Goal: Feedback & Contribution: Submit feedback/report problem

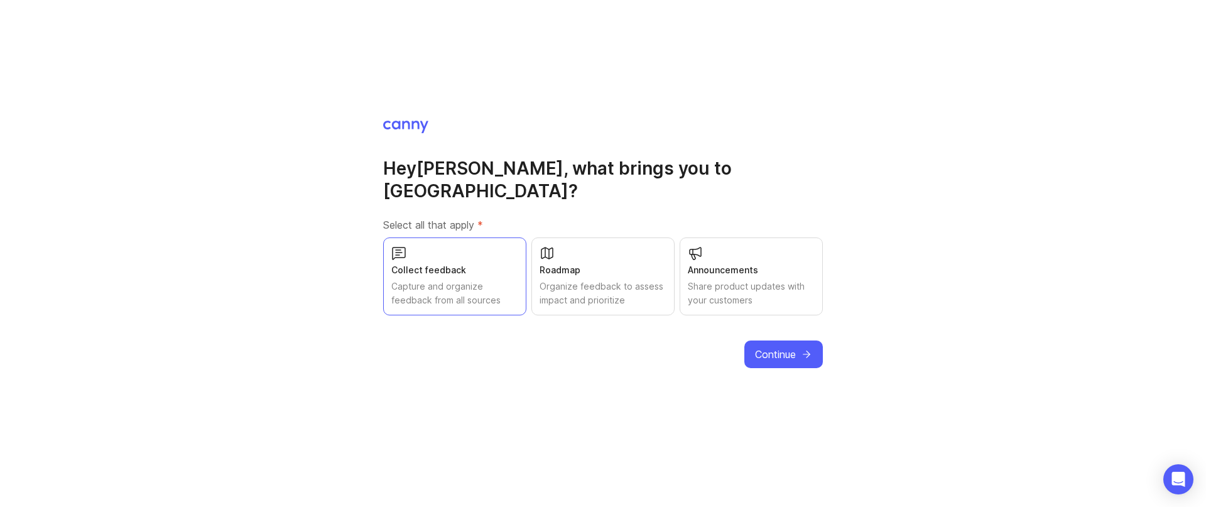
drag, startPoint x: 0, startPoint y: 0, endPoint x: 777, endPoint y: 346, distance: 850.5
click at [777, 347] on span "Continue" at bounding box center [775, 354] width 41 height 15
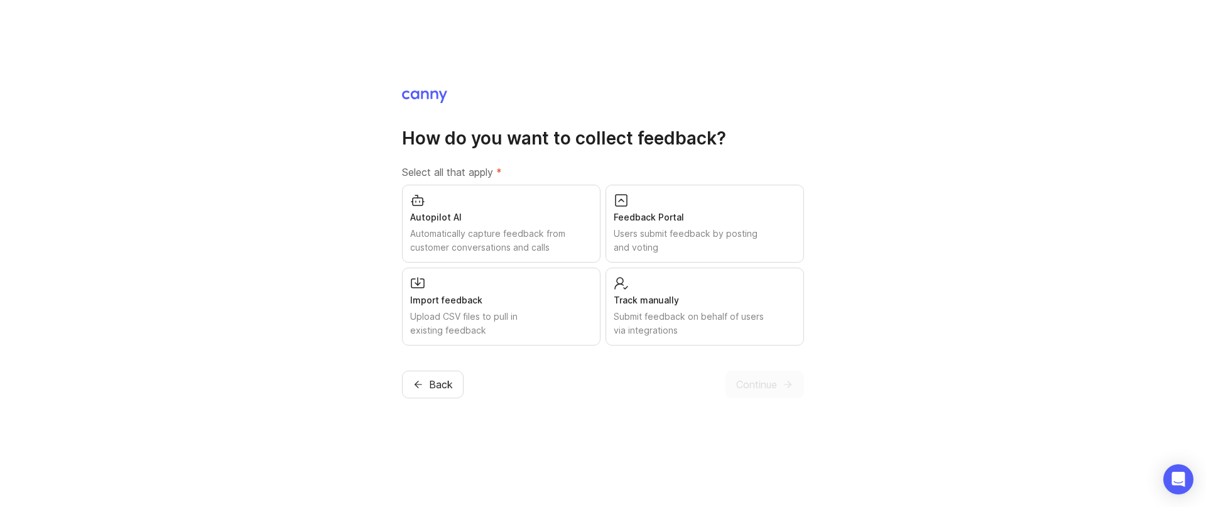
click at [726, 221] on div "Feedback Portal" at bounding box center [705, 217] width 182 height 14
drag, startPoint x: 774, startPoint y: 386, endPoint x: 477, endPoint y: 376, distance: 297.2
click at [605, 405] on div "How do you want to collect feedback? Select all that apply * Autopilot AI Autom…" at bounding box center [603, 253] width 1206 height 507
click at [780, 396] on button "Continue" at bounding box center [764, 385] width 79 height 28
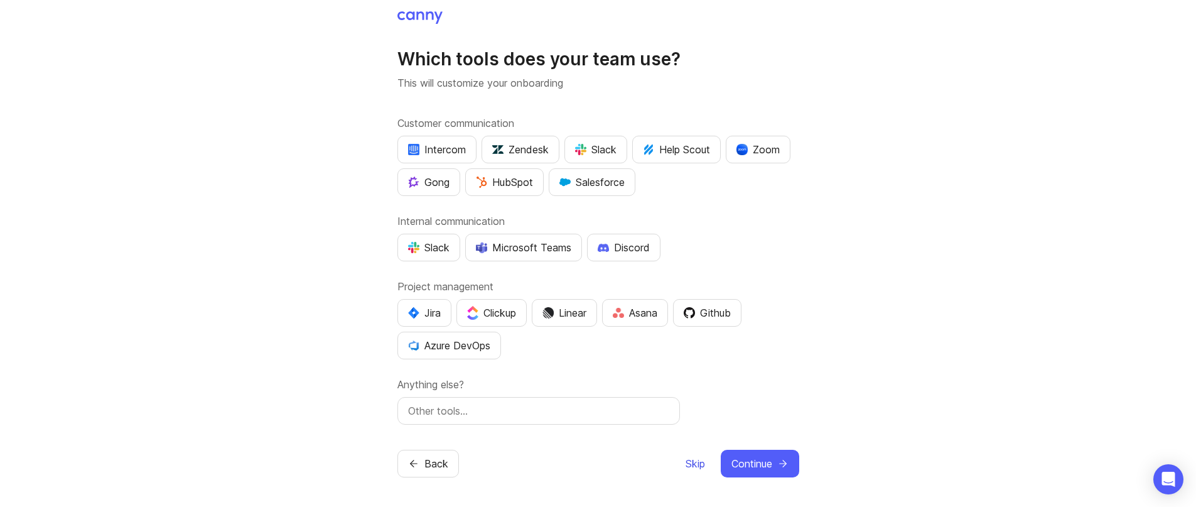
click at [692, 458] on span "Skip" at bounding box center [695, 463] width 19 height 15
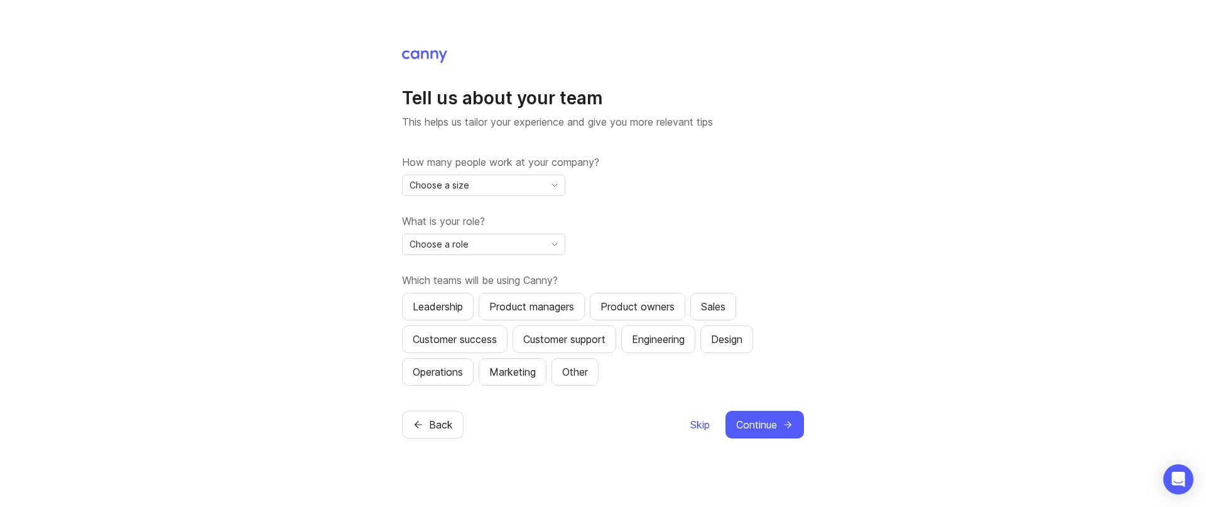
click at [695, 431] on span "Skip" at bounding box center [699, 424] width 19 height 15
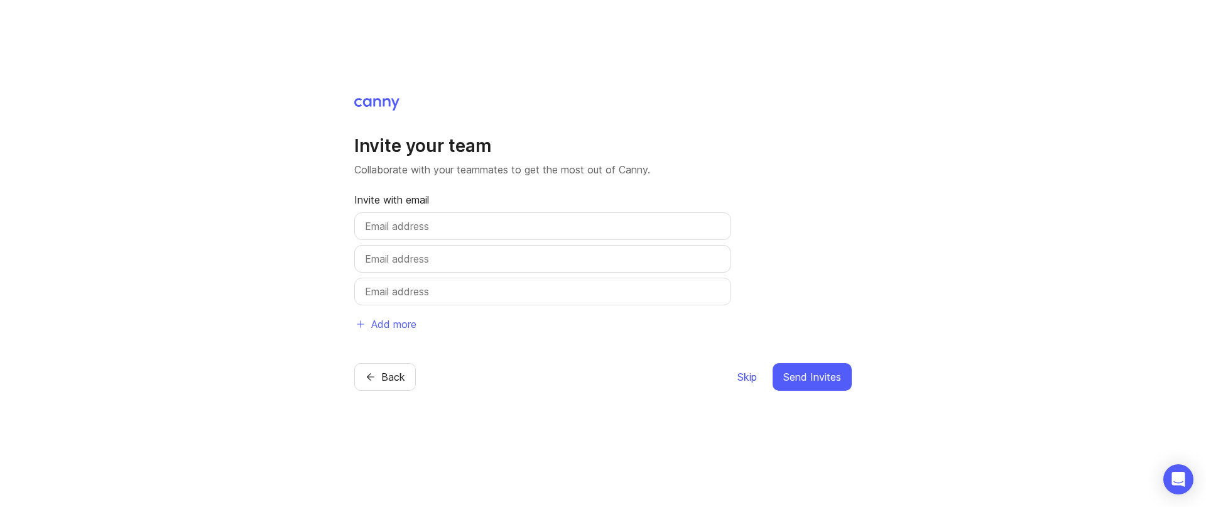
click at [745, 373] on span "Skip" at bounding box center [746, 376] width 19 height 15
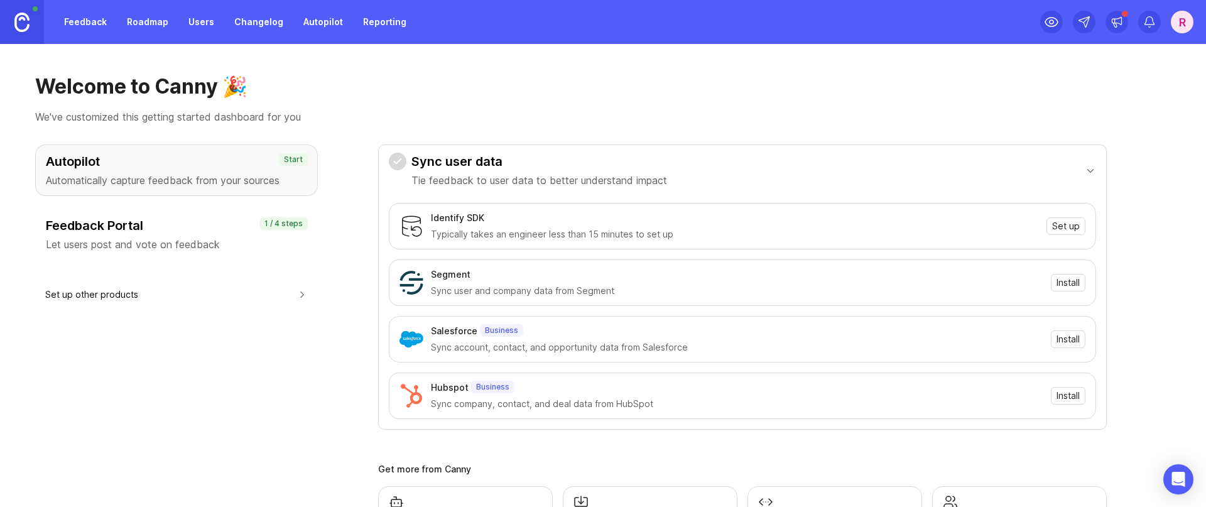
click at [101, 20] on link "Feedback" at bounding box center [86, 22] width 58 height 23
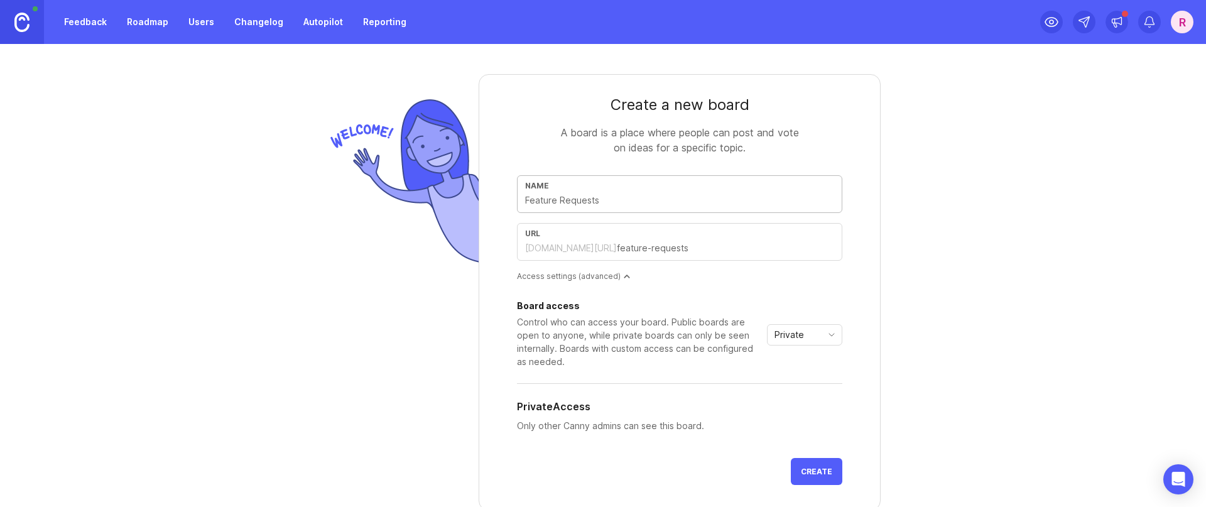
click at [594, 239] on div "url gatis56185blliblcom.canny.io/" at bounding box center [679, 242] width 325 height 38
type input "prueba"
click at [825, 480] on button "Create" at bounding box center [817, 471] width 52 height 27
click at [639, 205] on input "text" at bounding box center [679, 200] width 309 height 14
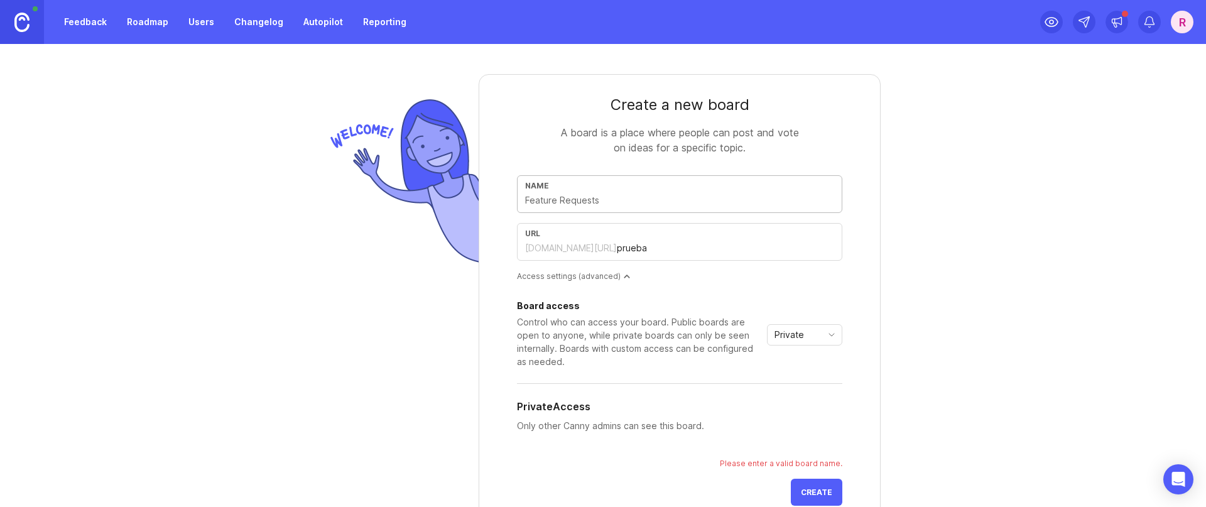
type input "p"
type input "pe"
type input "ped"
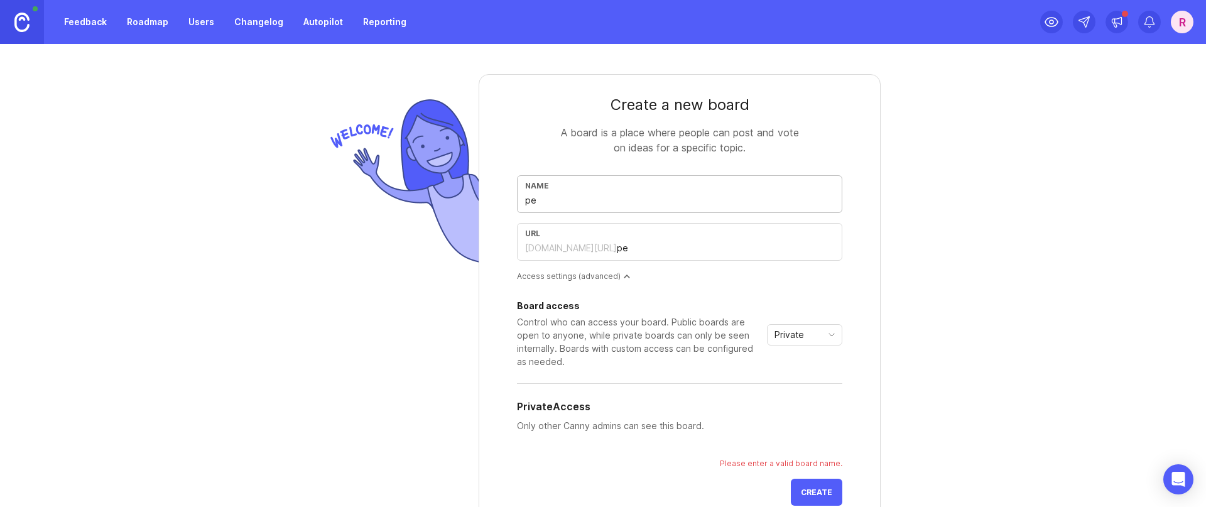
type input "ped"
type input "pedi"
type input "pedid"
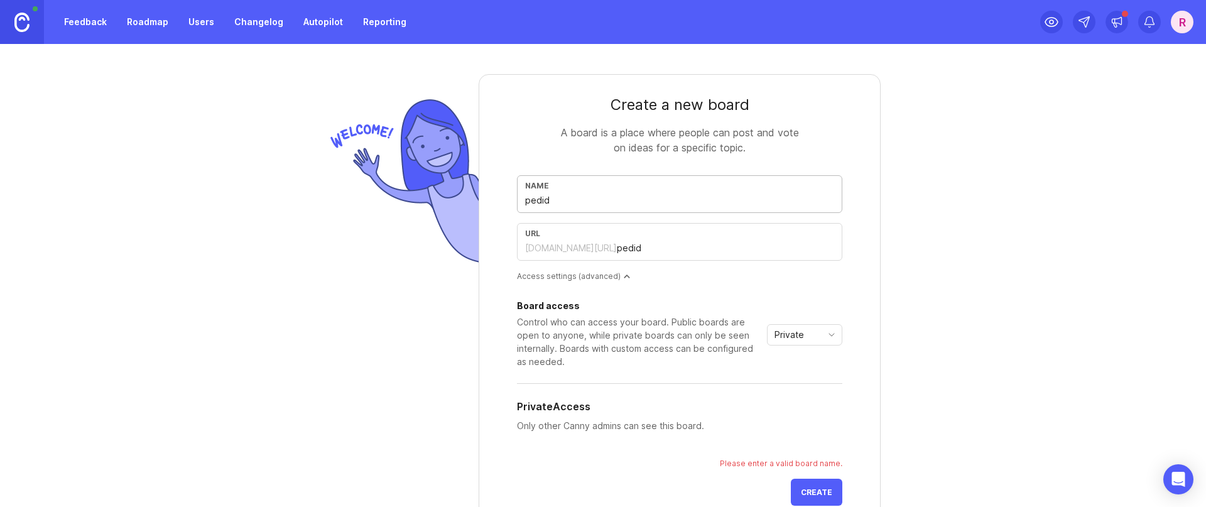
type input "pedido"
type input "pedidos"
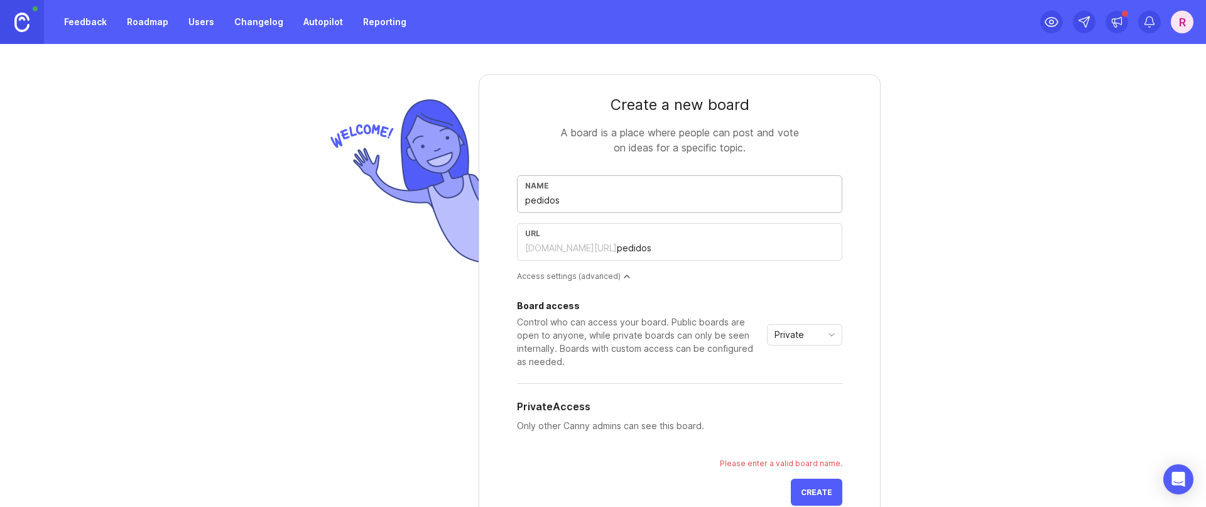
click at [801, 480] on button "Create" at bounding box center [817, 492] width 52 height 27
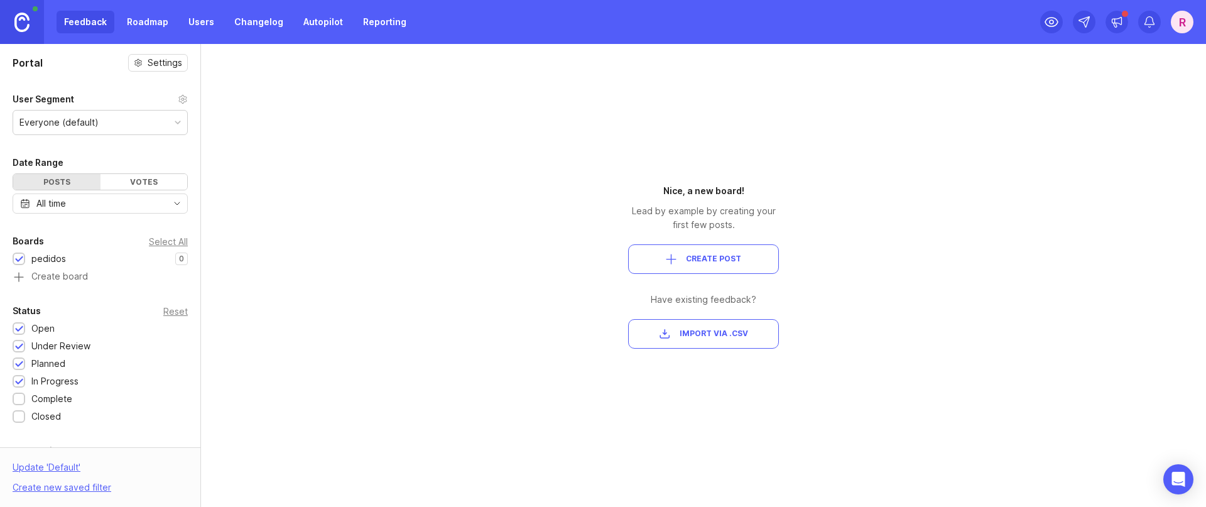
click at [735, 261] on span "Create Post" at bounding box center [713, 259] width 55 height 11
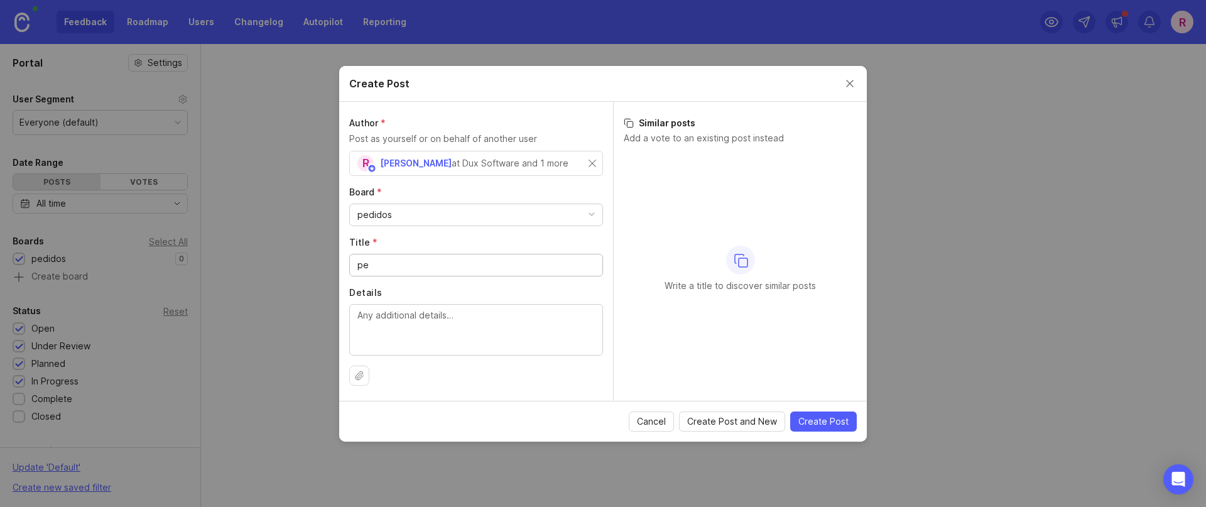
type input "p"
type input "mejora en la api"
type textarea "necesitamos agregar mas campos en la api"
click at [719, 415] on span "Create Post and New" at bounding box center [732, 421] width 90 height 13
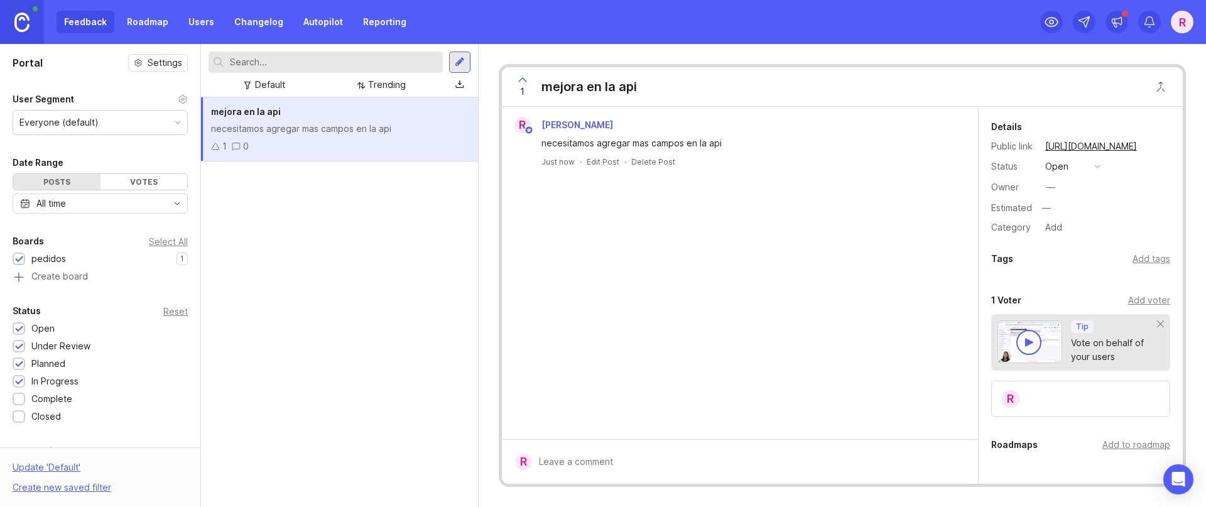
click at [100, 16] on div "Feedback Roadmap Users Changelog Autopilot Reporting" at bounding box center [235, 22] width 357 height 23
click at [99, 18] on div "Feedback Roadmap Users Changelog Autopilot Reporting" at bounding box center [235, 22] width 357 height 23
click at [385, 275] on div "mejora en la api necesitamos agregar mas campos en la api 1 0" at bounding box center [339, 302] width 277 height 410
click at [170, 28] on link "Roadmap" at bounding box center [147, 22] width 57 height 23
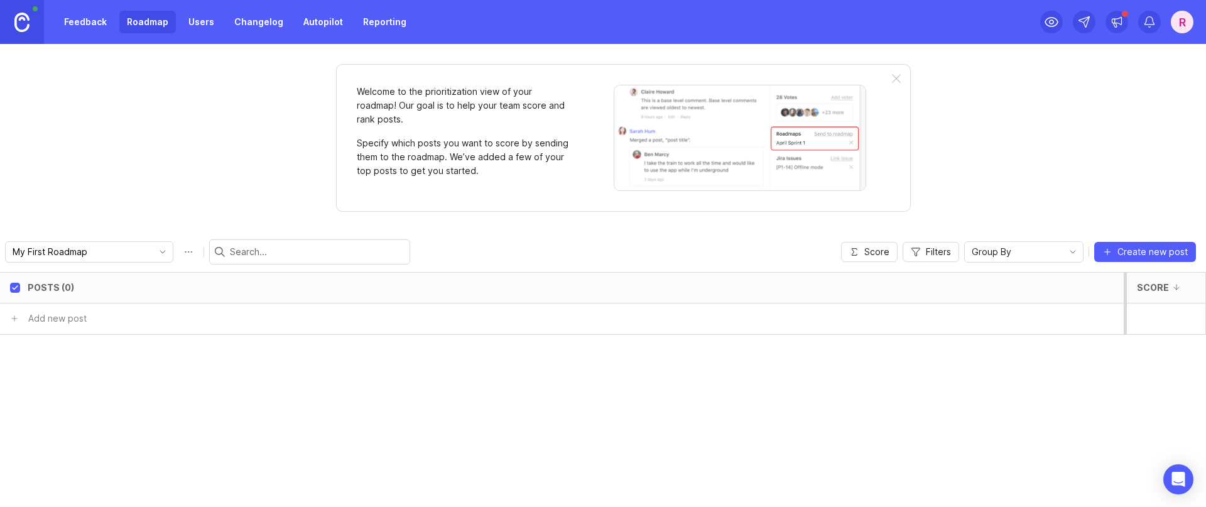
click at [101, 23] on link "Feedback" at bounding box center [86, 22] width 58 height 23
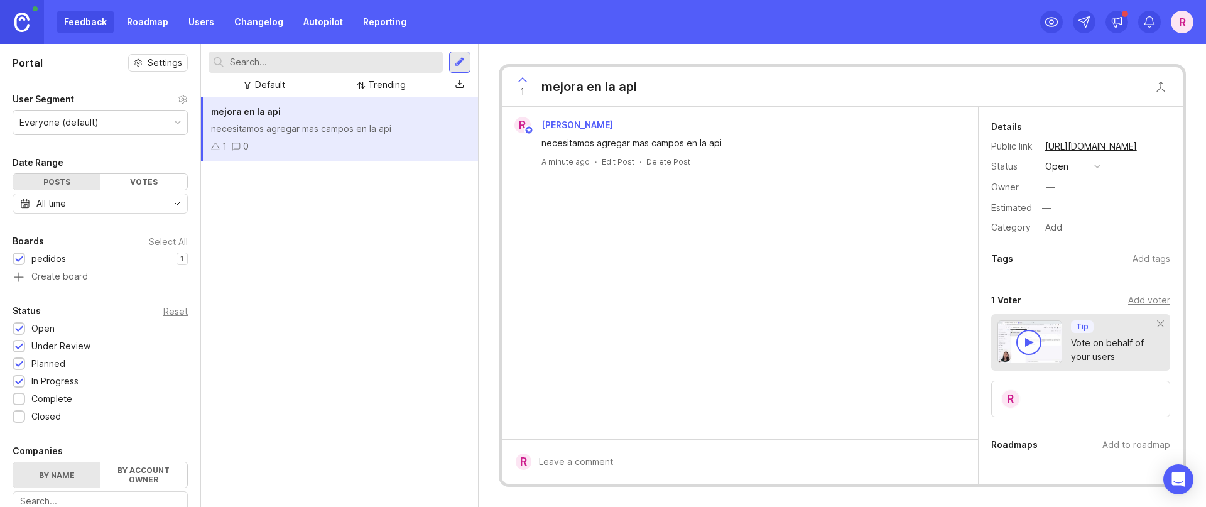
click at [469, 67] on div at bounding box center [459, 62] width 21 height 21
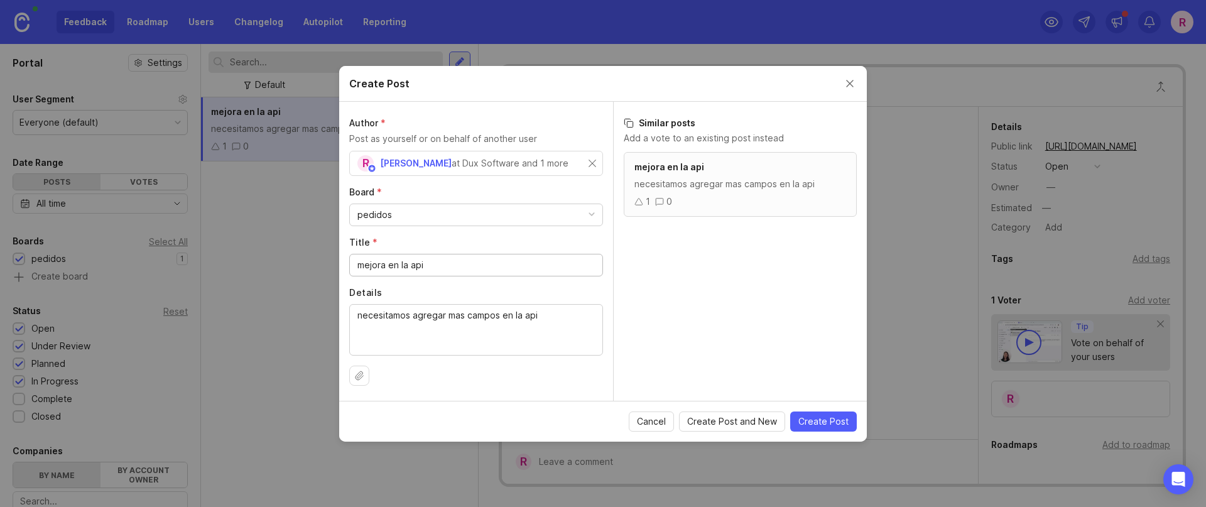
click at [482, 210] on div "pedidos" at bounding box center [476, 214] width 252 height 21
click at [491, 256] on div "mejora en la api" at bounding box center [476, 265] width 254 height 23
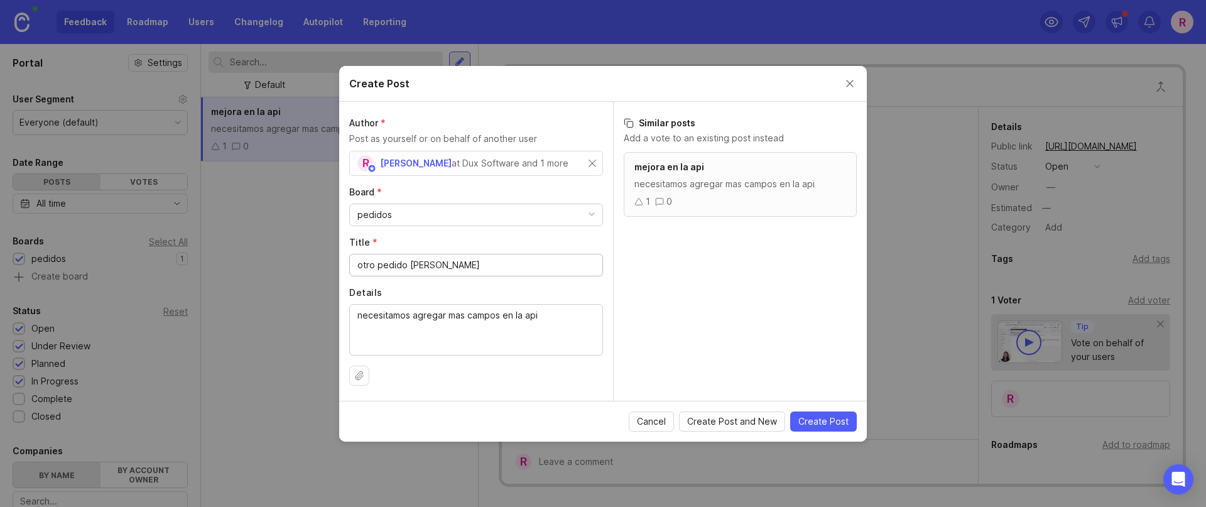
type input "otro pedido martin"
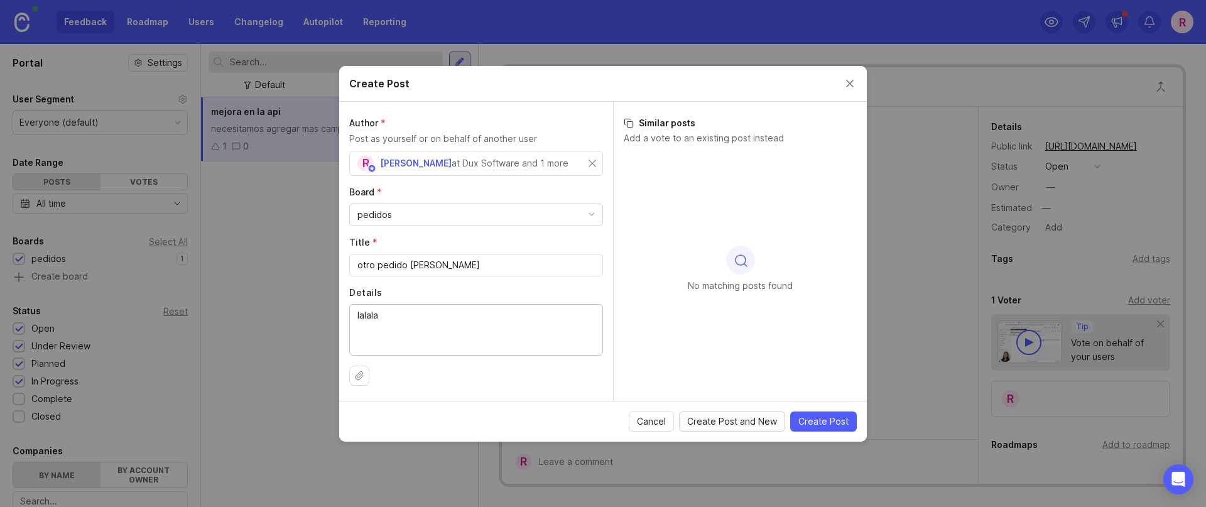
type textarea "lalala"
click at [715, 419] on span "Create Post and New" at bounding box center [732, 421] width 90 height 13
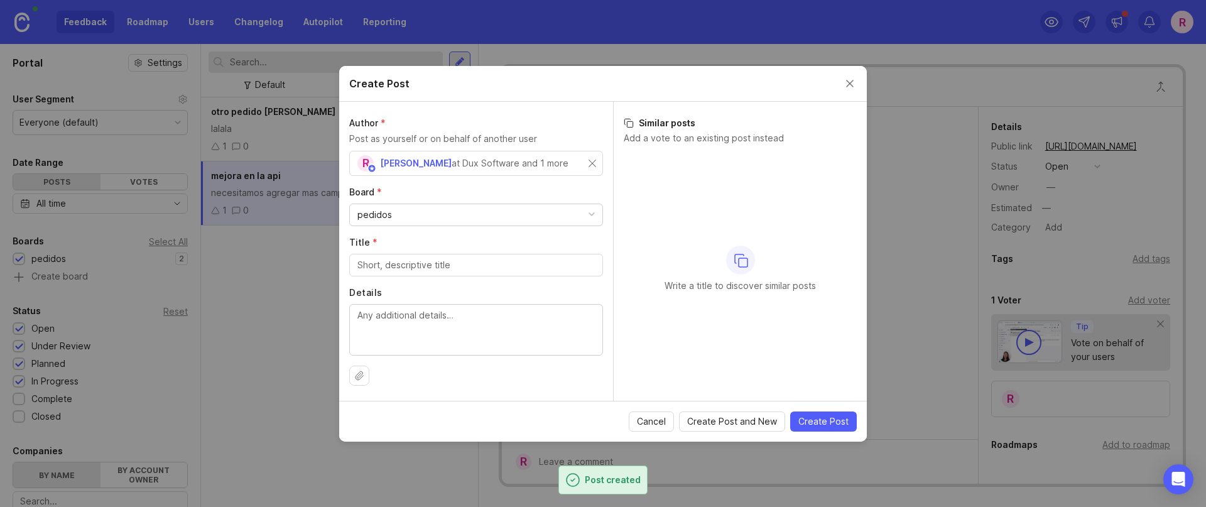
click at [851, 83] on button "Close create post modal" at bounding box center [850, 84] width 14 height 14
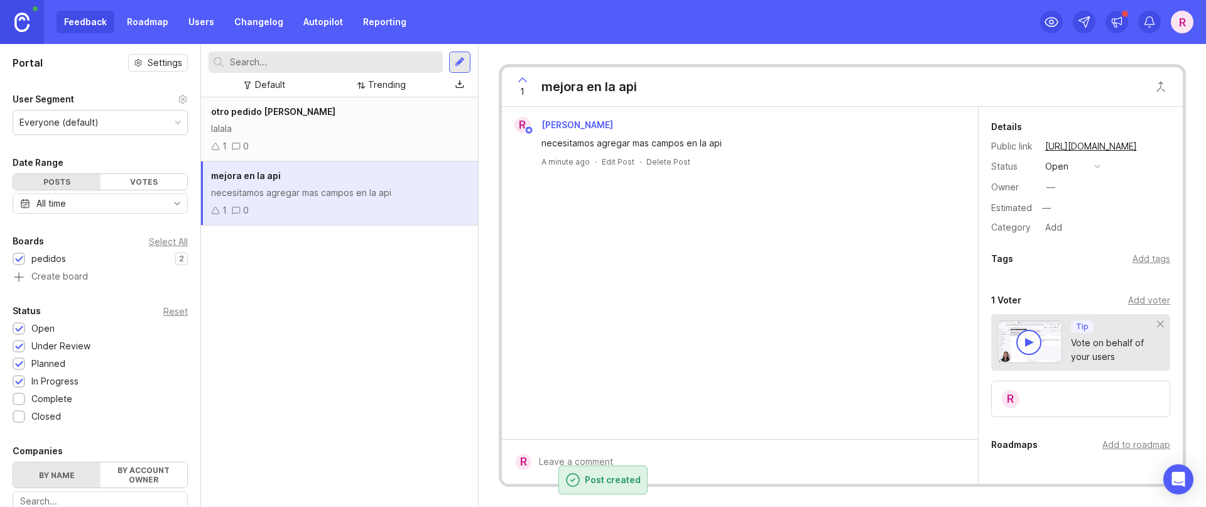
click at [364, 308] on div "otro pedido martin lalala 1 0 mejora en la api necesitamos agregar mas campos e…" at bounding box center [339, 302] width 277 height 410
click at [384, 141] on div "1 0" at bounding box center [339, 146] width 257 height 14
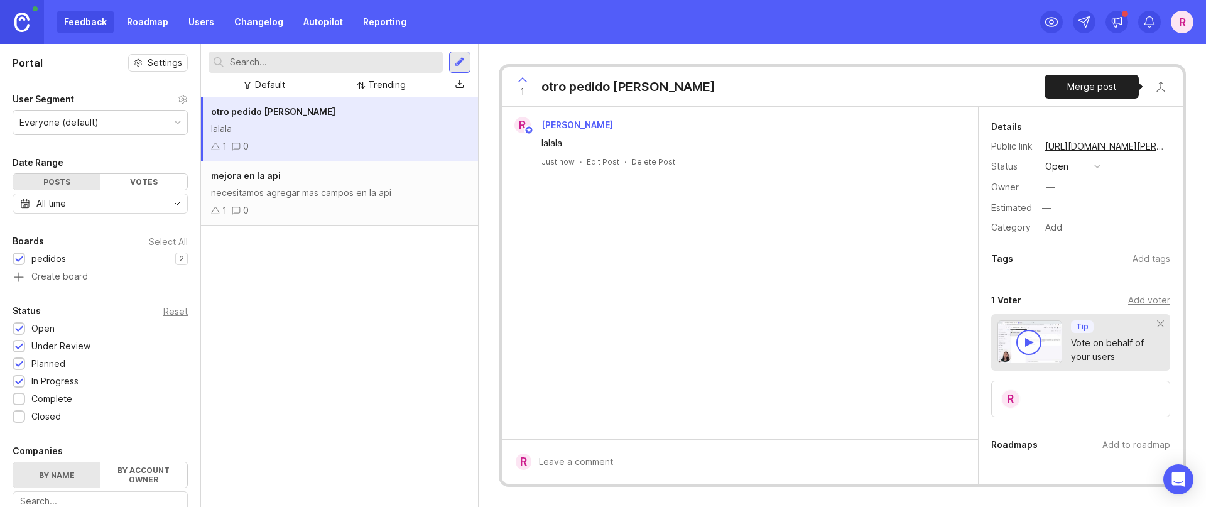
click at [1157, 83] on button "Close button" at bounding box center [1160, 86] width 25 height 25
click at [1031, 164] on div "necesitamos agregar mas campos en la api" at bounding box center [1060, 162] width 201 height 13
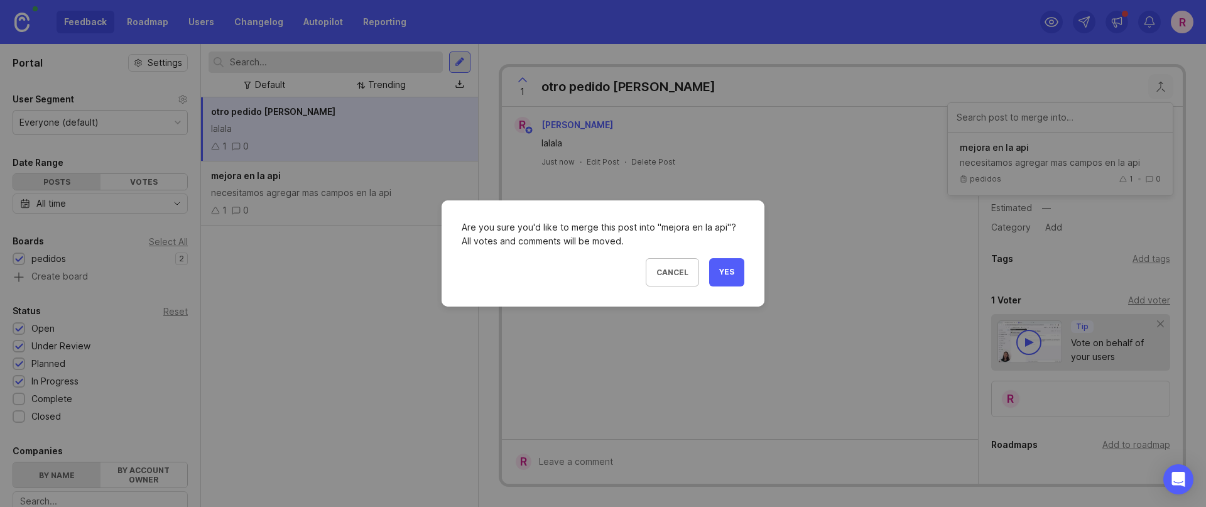
click at [721, 273] on span "Yes" at bounding box center [726, 272] width 15 height 11
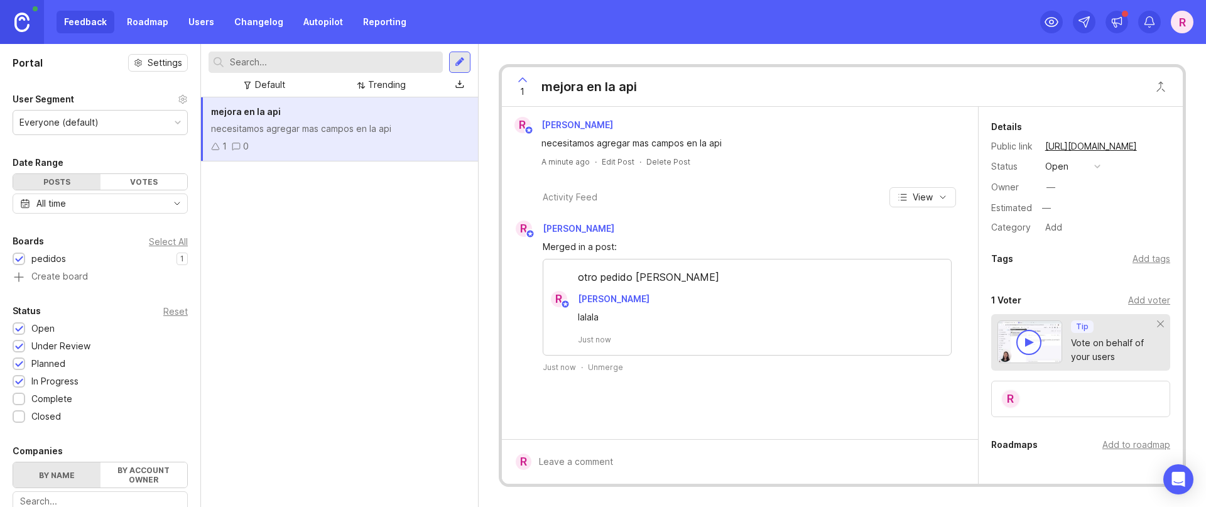
click at [1147, 300] on div "Add voter" at bounding box center [1149, 300] width 42 height 14
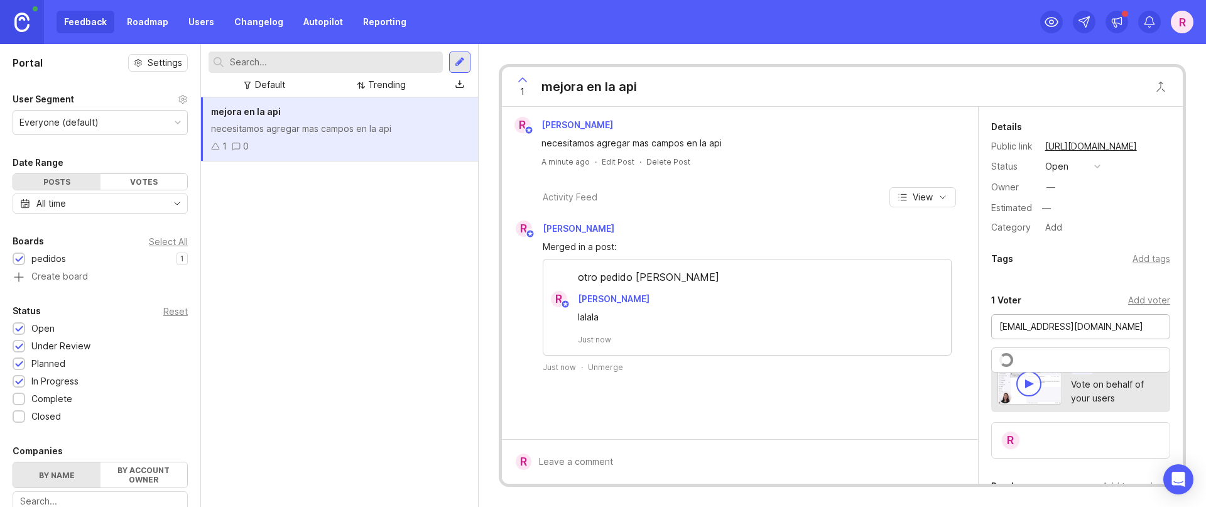
type input "cacapedo@cacapedo.com"
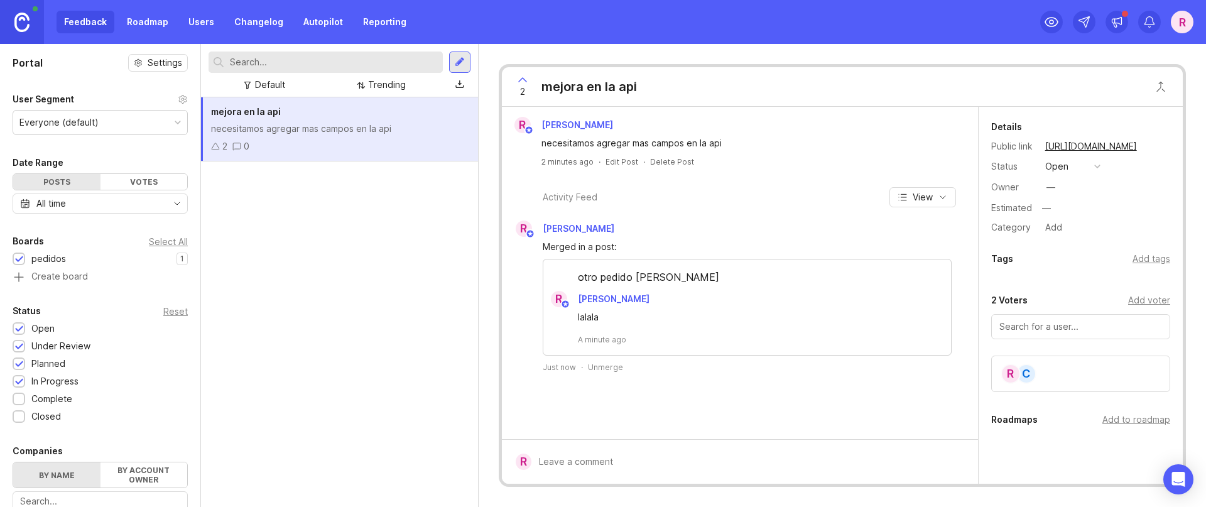
click at [462, 63] on div at bounding box center [460, 62] width 10 height 11
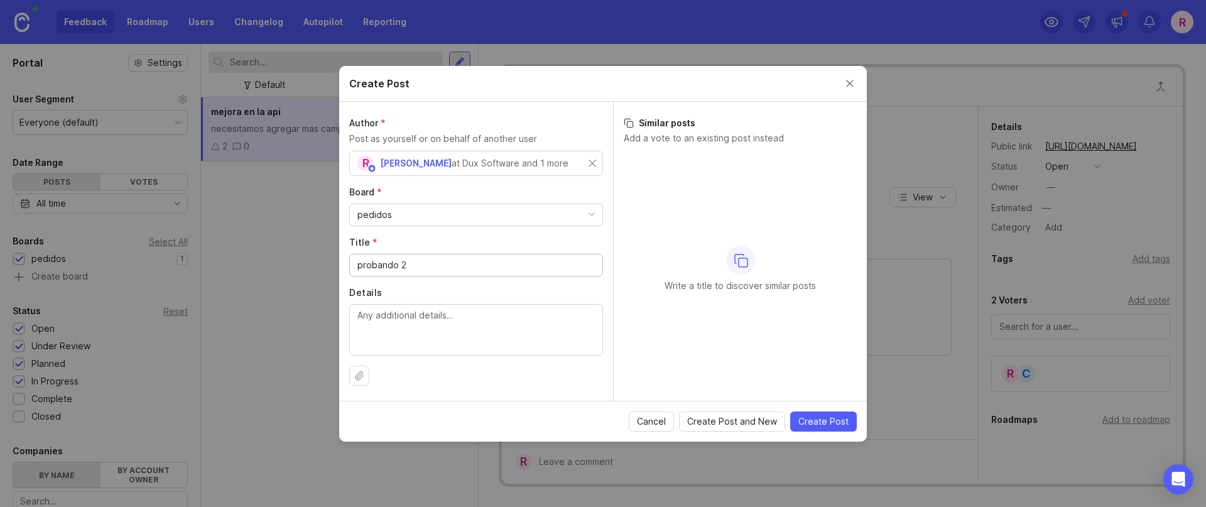
type input "probando 2"
type textarea "a"
click at [720, 418] on span "Create Post and New" at bounding box center [732, 421] width 90 height 13
click at [440, 271] on input "Title *" at bounding box center [475, 265] width 237 height 14
type input "probando 3"
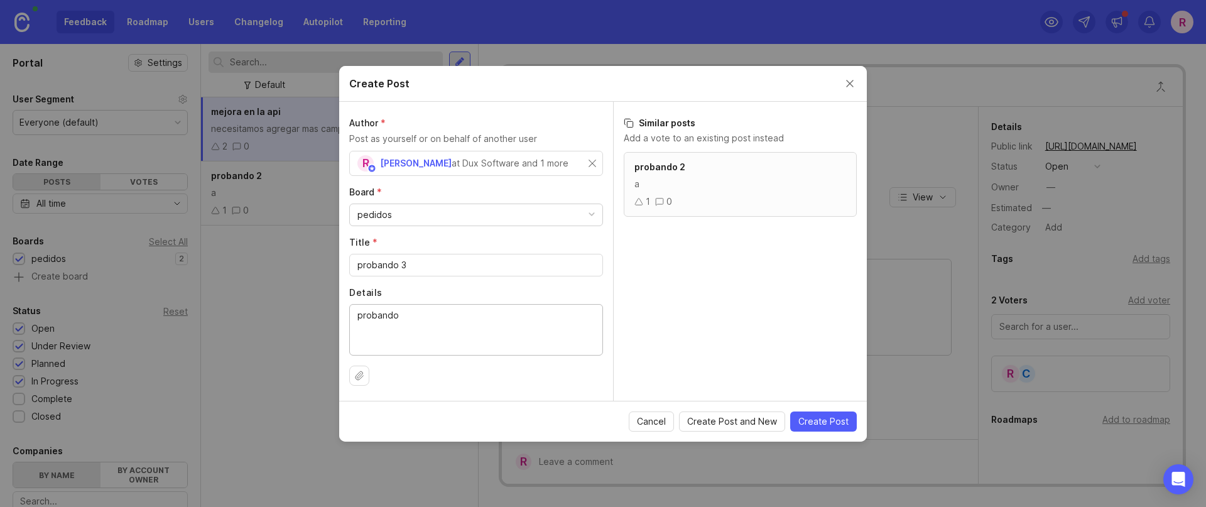
type textarea "probando"
click at [732, 426] on span "Create Post and New" at bounding box center [732, 421] width 90 height 13
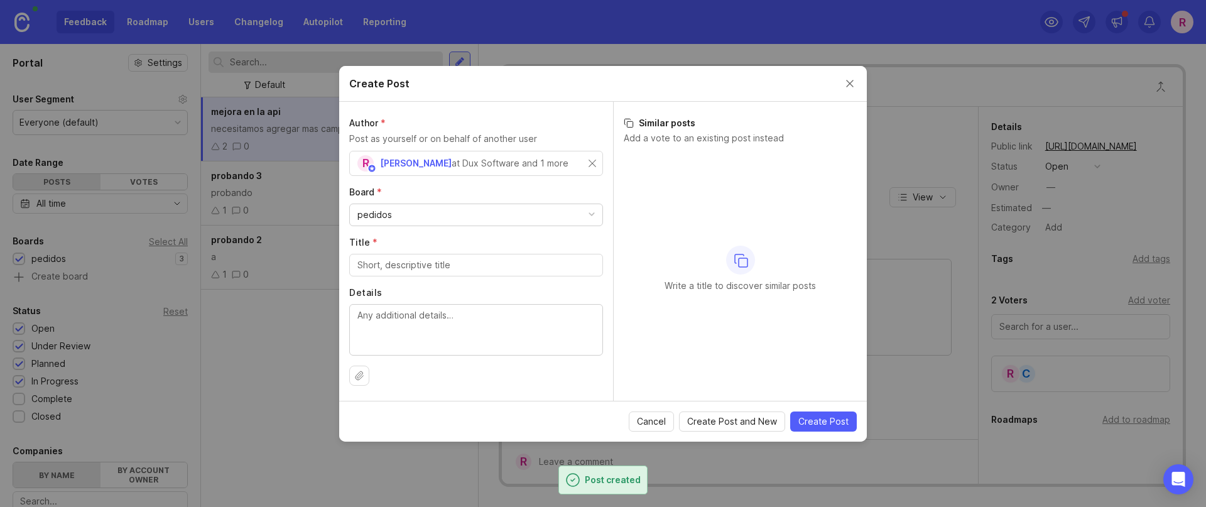
click at [848, 83] on button "Close create post modal" at bounding box center [850, 84] width 14 height 14
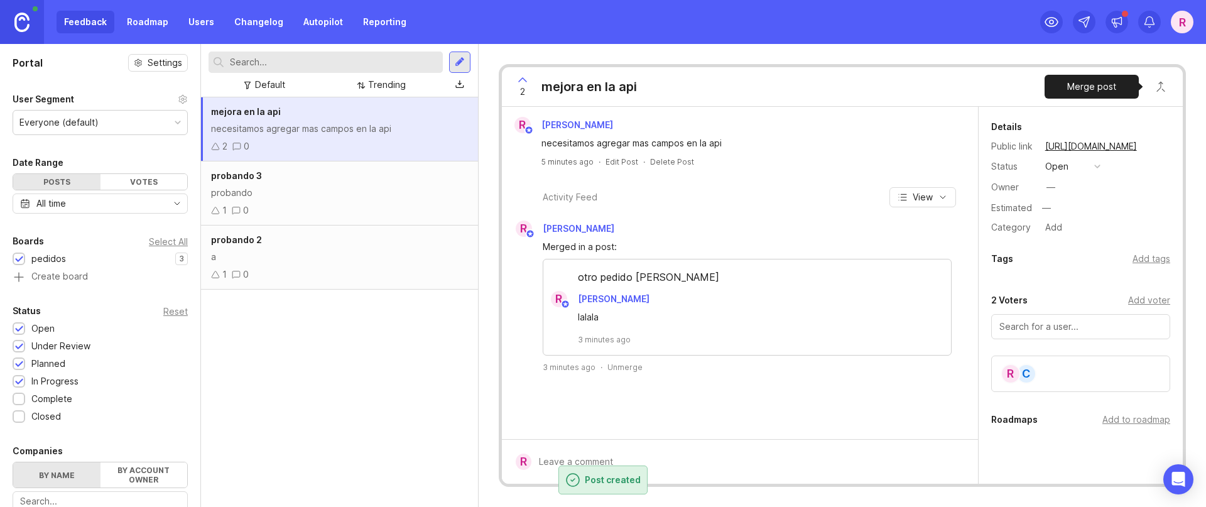
click at [1165, 85] on button "Close button" at bounding box center [1160, 86] width 25 height 25
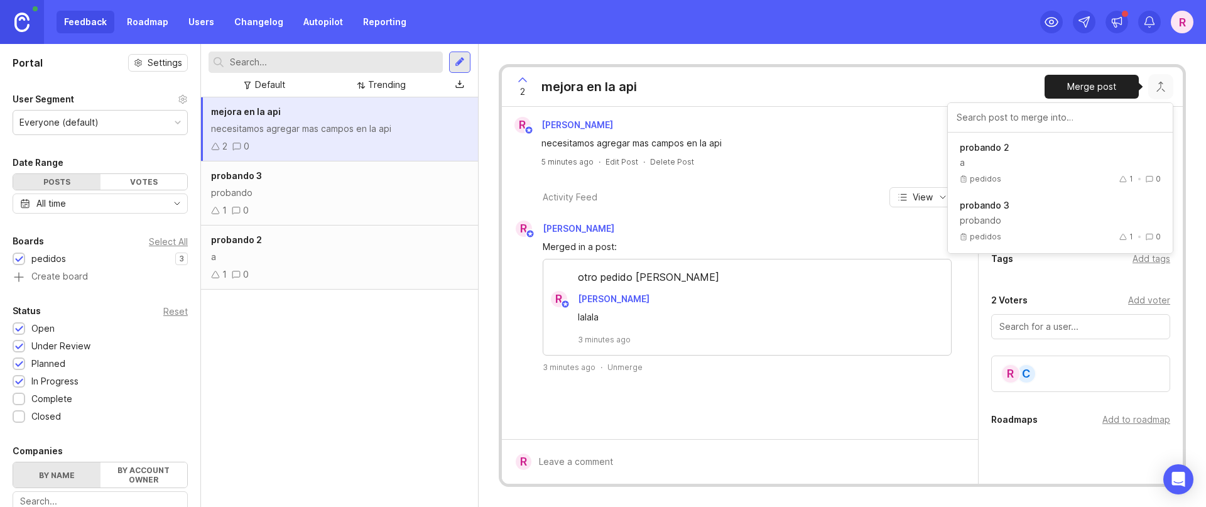
click at [1086, 177] on div "pedidos 1 0" at bounding box center [1060, 178] width 201 height 15
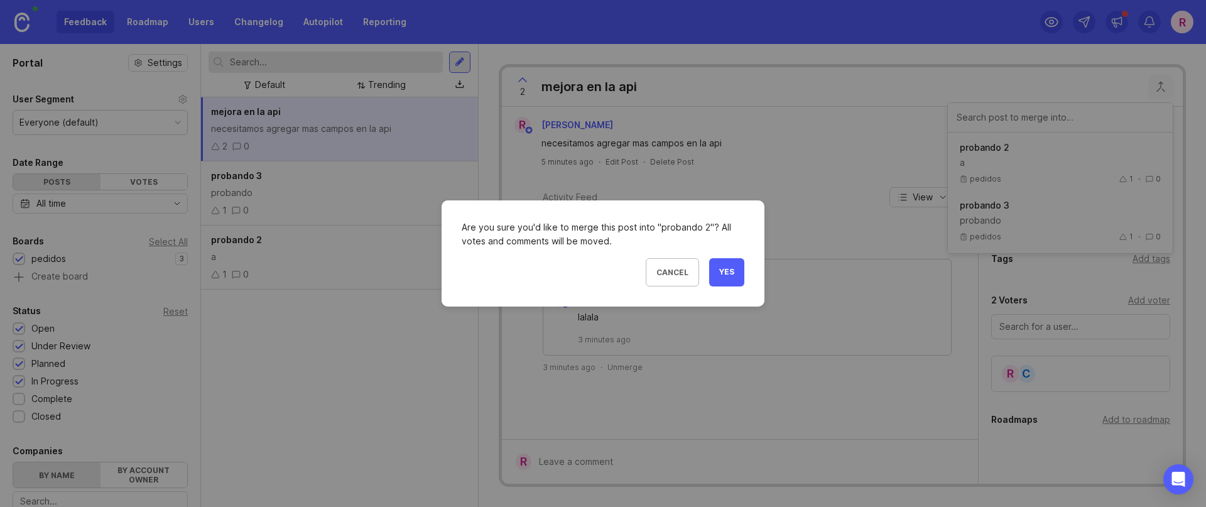
click at [739, 266] on button "Yes" at bounding box center [726, 272] width 35 height 28
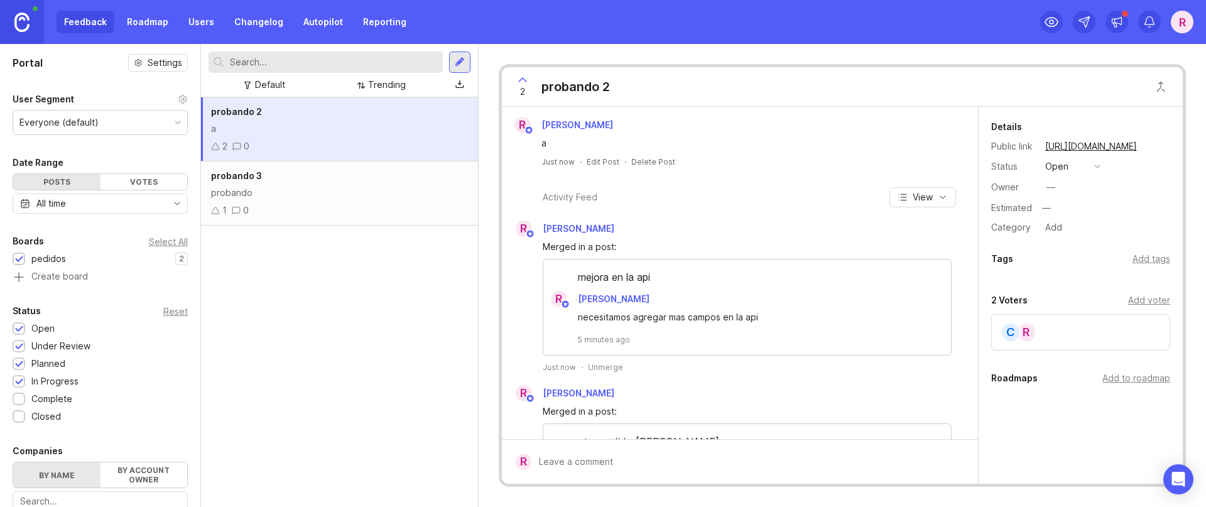
click at [389, 138] on div "probando 2 a 2 0" at bounding box center [339, 129] width 277 height 64
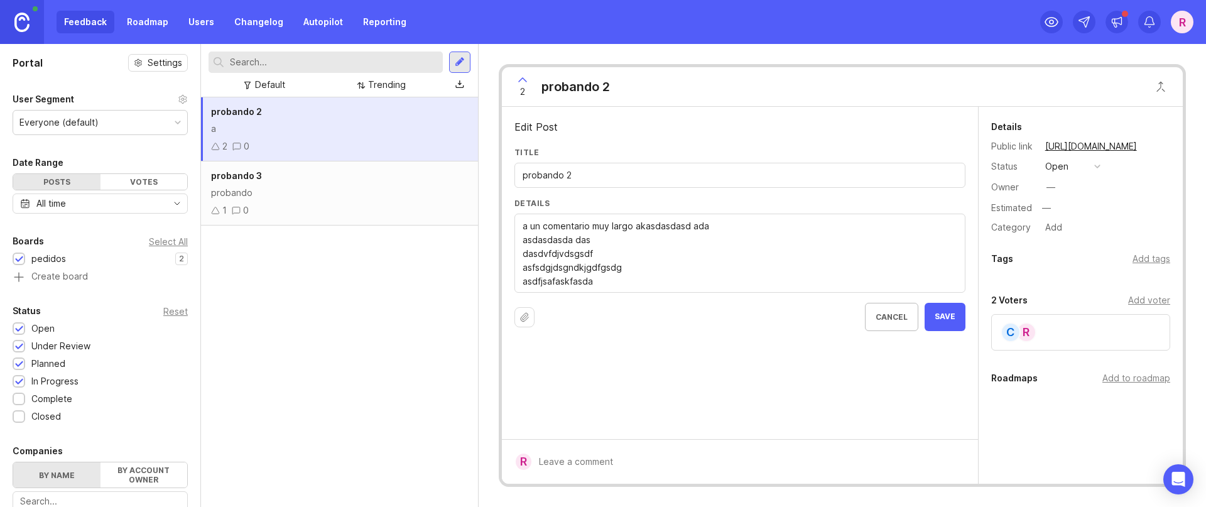
type textarea "a un comentario muy largo akasdasdasd ada asdasdasda das dasdvfdjvdsgsdf asfsdg…"
click at [947, 318] on span "Save" at bounding box center [945, 317] width 21 height 11
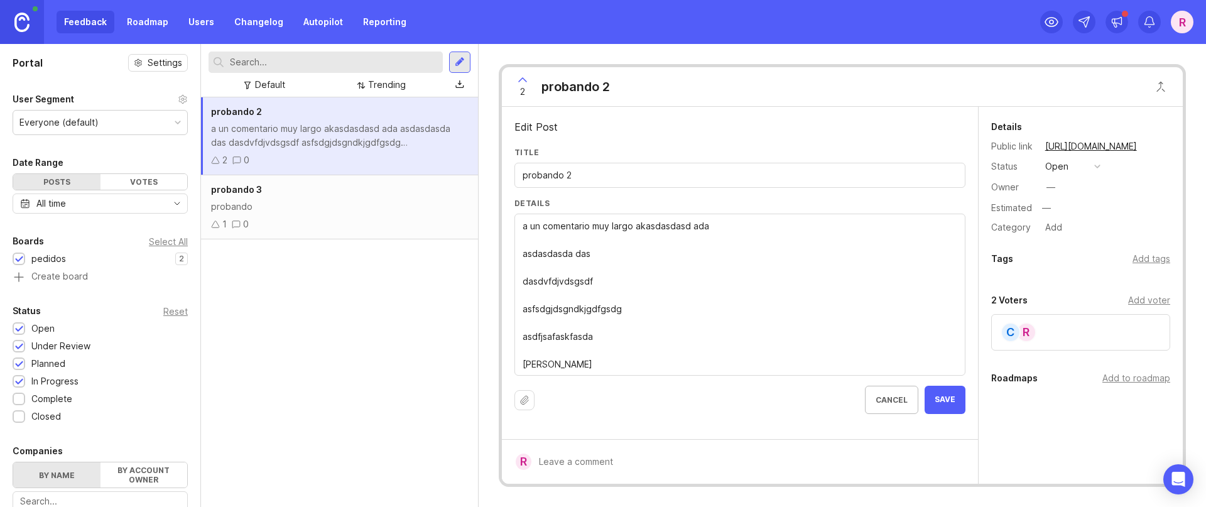
type textarea "a un comentario muy largo akasdasdasd ada asdasdasda das dasdvfdjvdsgsdf asfsdg…"
click at [947, 404] on span "Save" at bounding box center [945, 399] width 21 height 11
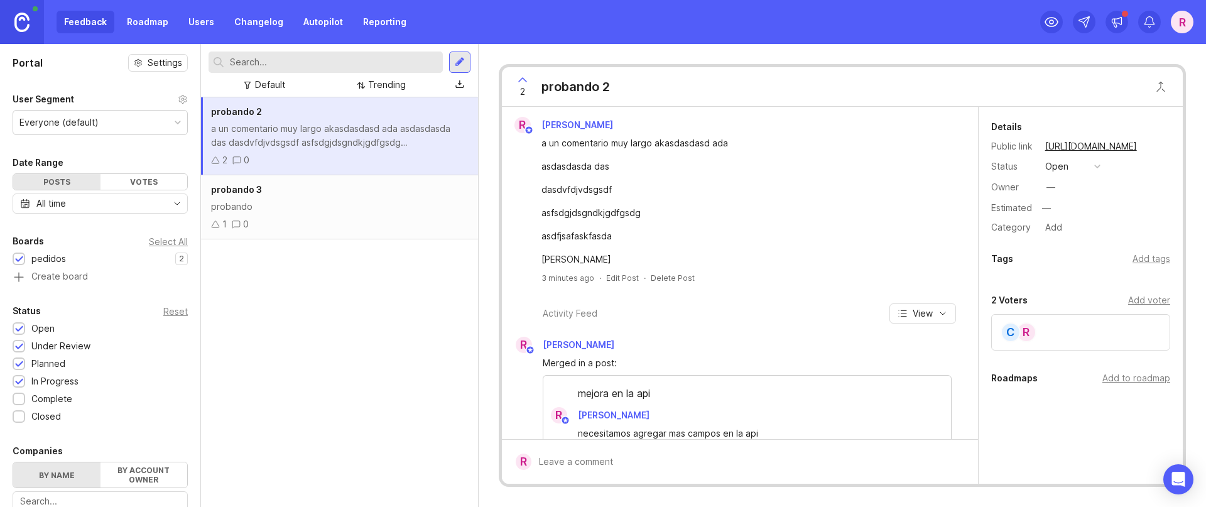
click at [1145, 300] on div "Add voter" at bounding box center [1149, 300] width 42 height 14
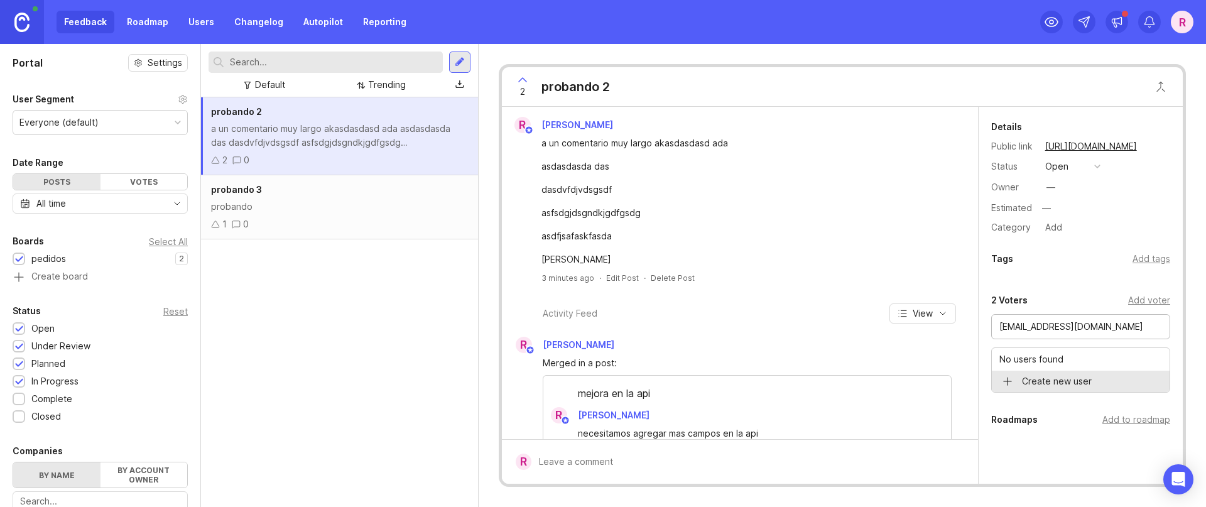
type input "[EMAIL_ADDRESS][DOMAIN_NAME]"
click at [345, 313] on div "probando 2 a un comentario muy largo akasdasdasd ada asdasdasda das dasdvfdjvds…" at bounding box center [339, 302] width 277 height 410
click at [610, 82] on div "3 probando 2" at bounding box center [559, 86] width 114 height 39
click at [592, 84] on div "probando 2" at bounding box center [575, 87] width 68 height 18
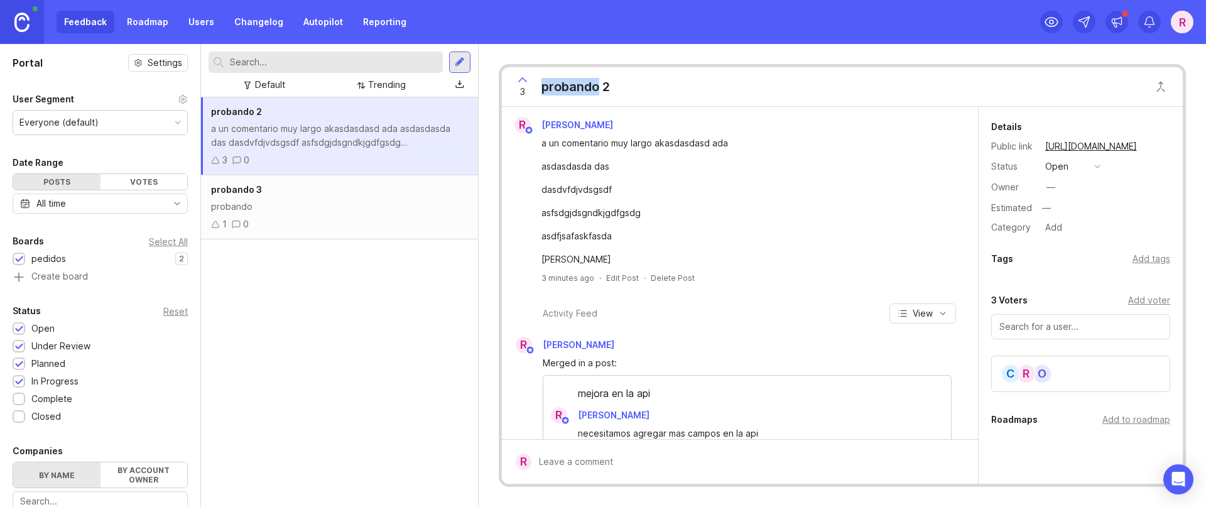
click at [592, 84] on div "probando 2" at bounding box center [575, 87] width 68 height 18
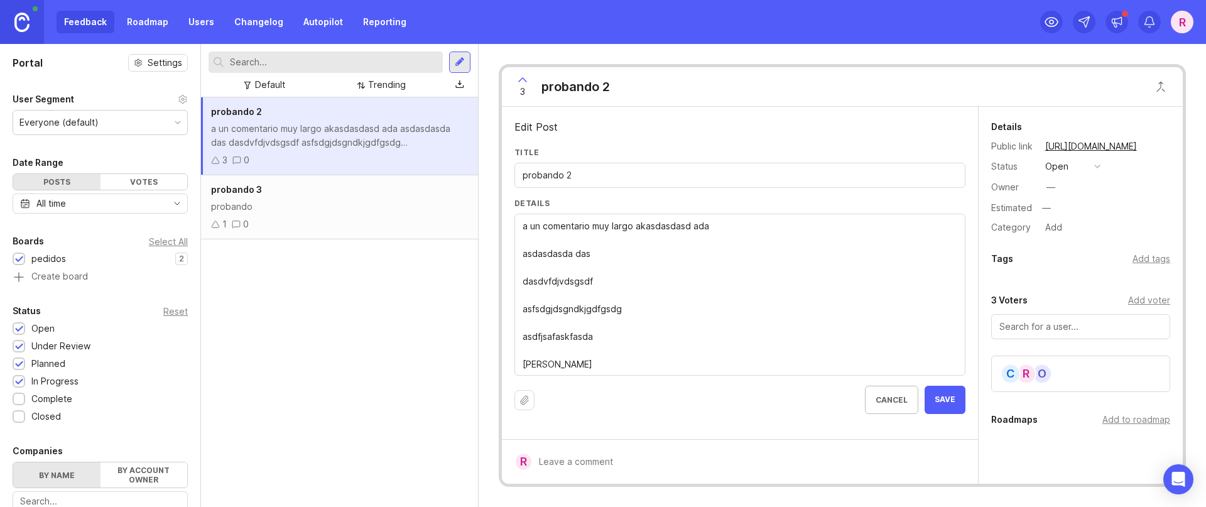
click at [582, 175] on input "probando 2" at bounding box center [740, 175] width 435 height 14
type input "funcionalidad publica"
click at [925, 399] on button "Save" at bounding box center [945, 400] width 41 height 28
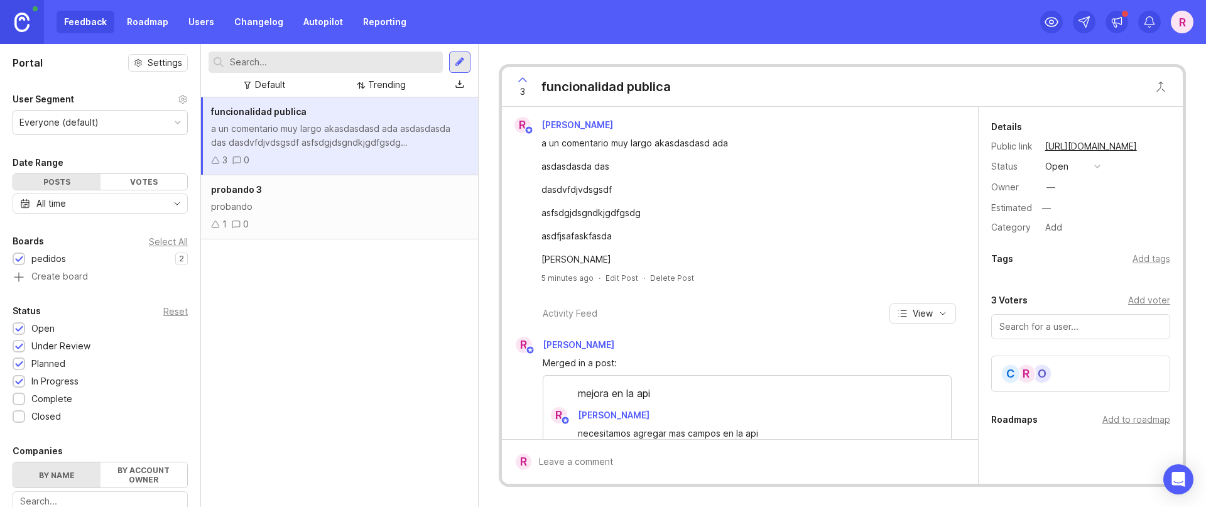
click at [136, 19] on link "Roadmap" at bounding box center [147, 22] width 57 height 23
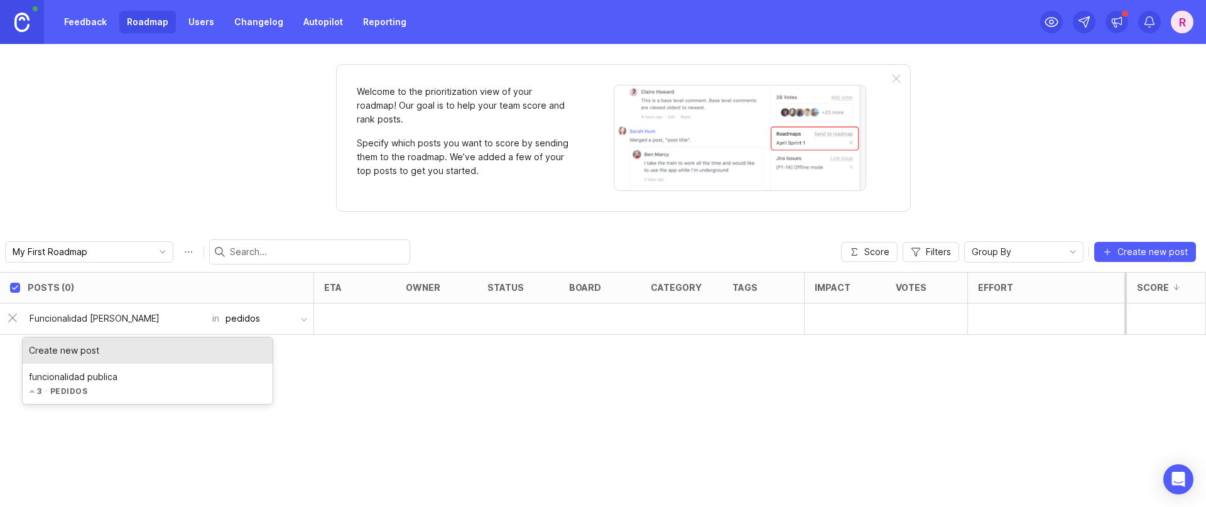
type input "Funcionalidad [PERSON_NAME]"
click at [142, 349] on div "Create new post" at bounding box center [148, 350] width 250 height 26
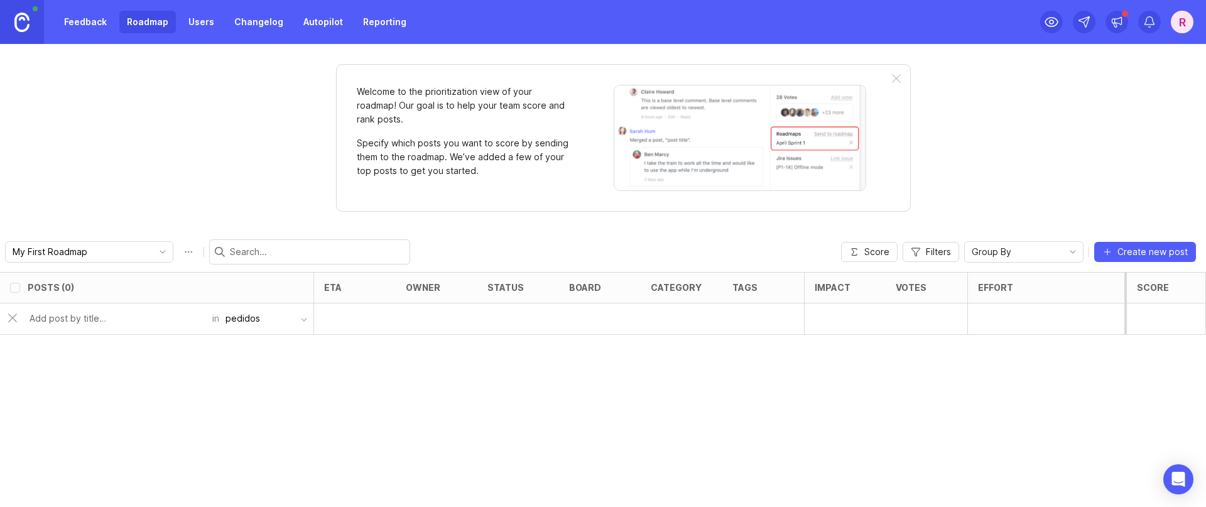
checkbox input "false"
click at [997, 418] on div "Posts (1) eta owner status board category tags Impact Votes Effort Score 1 Func…" at bounding box center [603, 389] width 1206 height 235
click at [1110, 426] on div "Posts (1) eta owner status board category tags Impact Votes Effort Score 1 Func…" at bounding box center [603, 389] width 1206 height 235
click at [912, 324] on p "1" at bounding box center [915, 319] width 39 height 18
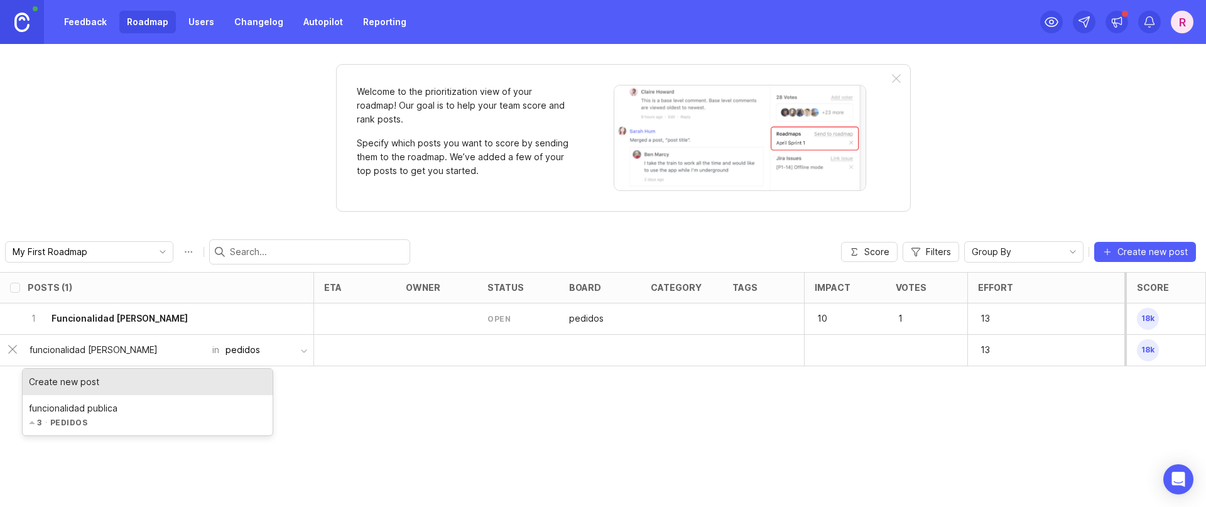
type input "funcionalidad [PERSON_NAME]"
click at [73, 377] on div "Create new post" at bounding box center [148, 382] width 250 height 26
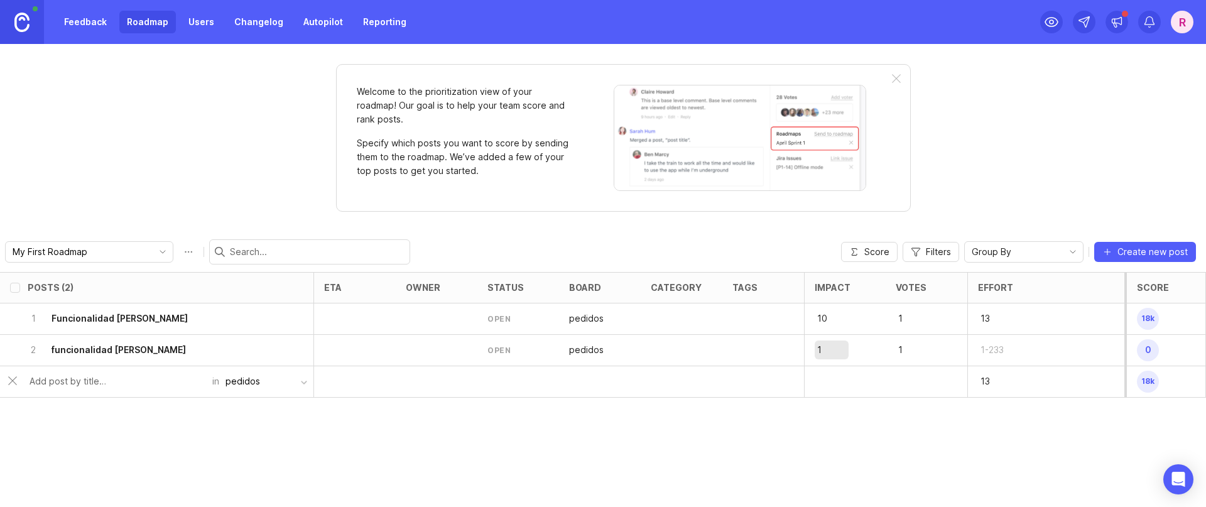
type input "10"
click at [960, 475] on div "Posts (2) eta owner status board category tags Impact Votes Effort Score 1 Func…" at bounding box center [603, 389] width 1206 height 235
type input "13"
click at [1048, 401] on div "Posts (2) eta owner status board category tags Impact Votes Effort Score 1 Func…" at bounding box center [603, 389] width 1206 height 235
click at [93, 354] on h6 "funcionalidad [PERSON_NAME]" at bounding box center [119, 350] width 134 height 13
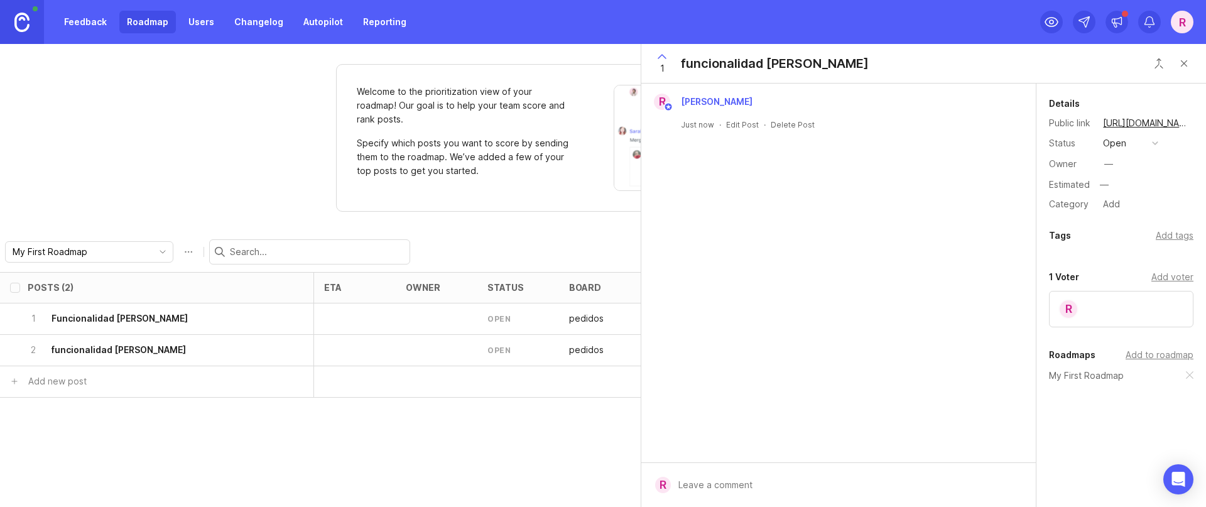
click at [1166, 278] on div "Add voter" at bounding box center [1172, 277] width 42 height 14
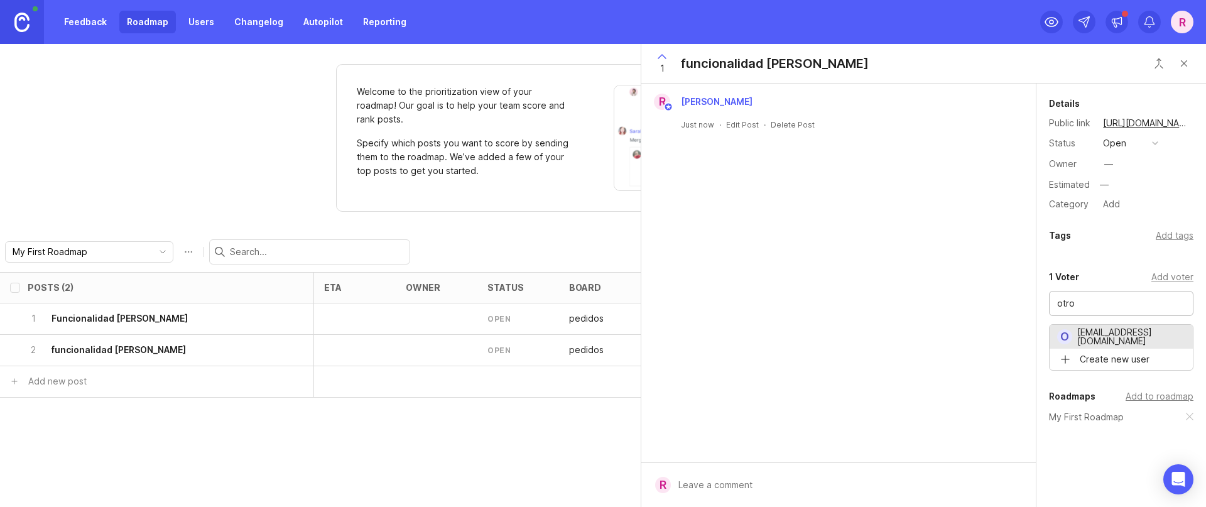
type input "[EMAIL_ADDRESS][DOMAIN_NAME]"
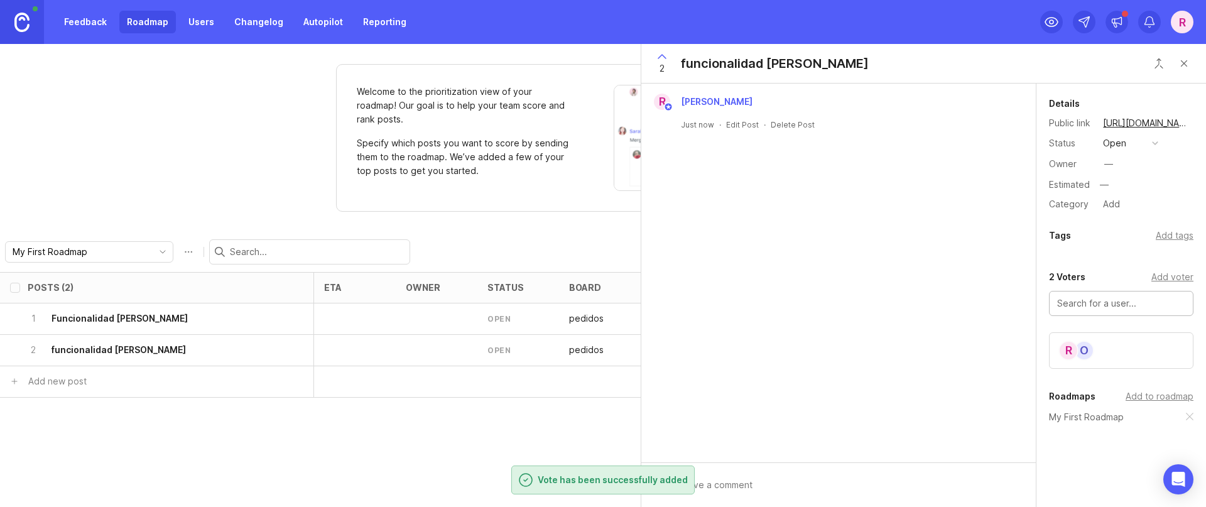
click at [376, 426] on div "Posts (2) eta owner status board category tags Impact Votes Effort Score 1 Func…" at bounding box center [603, 389] width 1206 height 235
drag, startPoint x: 1189, startPoint y: 65, endPoint x: 1187, endPoint y: 74, distance: 9.0
click at [1188, 65] on button "Close button" at bounding box center [1183, 63] width 25 height 25
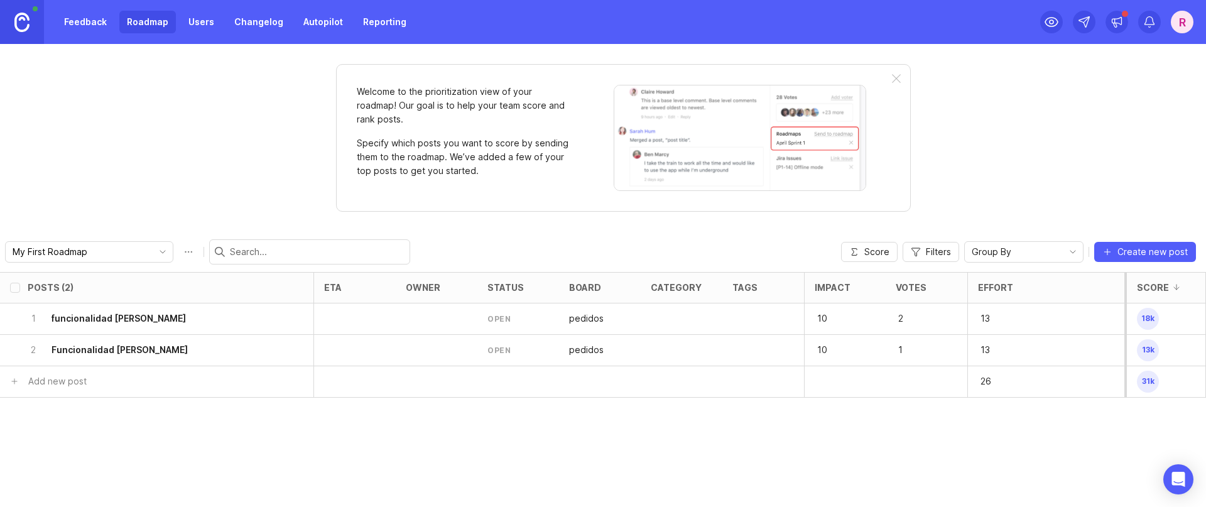
click at [898, 79] on div at bounding box center [896, 79] width 9 height 10
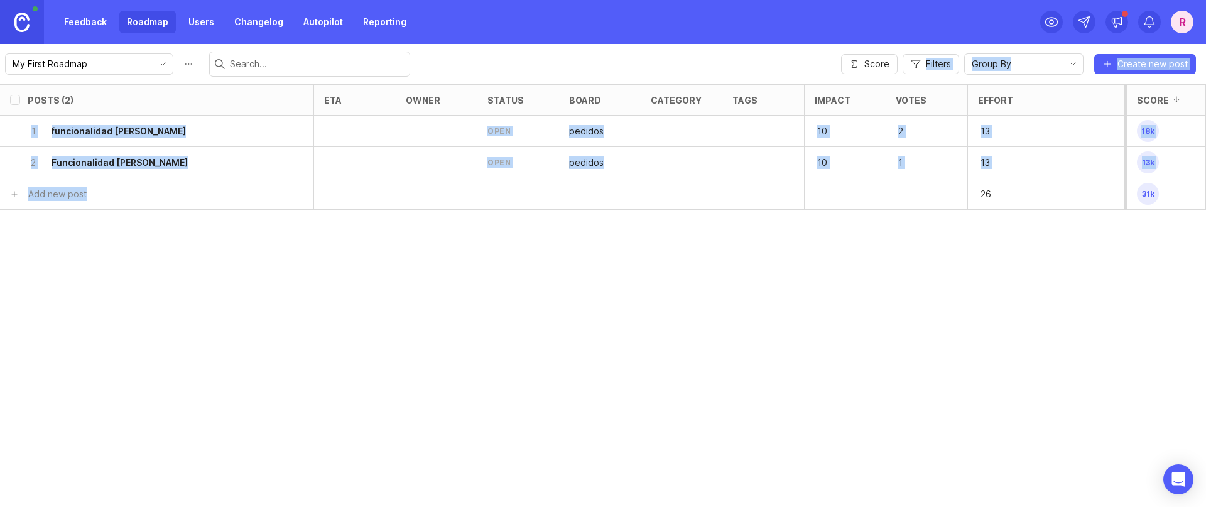
drag, startPoint x: 896, startPoint y: 76, endPoint x: 969, endPoint y: 347, distance: 280.5
click at [886, 238] on div "My First Roadmap Score Filters Group By Create new post Posts (2) eta owner sta…" at bounding box center [603, 275] width 1206 height 463
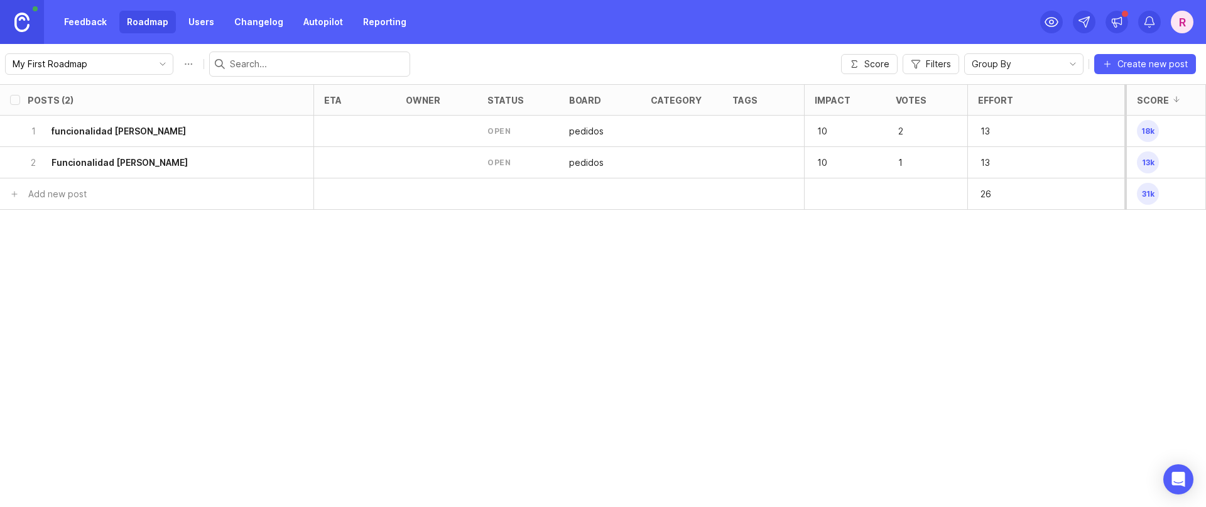
click at [971, 350] on div "Posts (2) eta owner status board category tags Impact Votes Effort Score 1 func…" at bounding box center [603, 295] width 1206 height 423
click at [969, 319] on div "Posts (2) eta owner status board category tags Impact Votes Effort Score 1 func…" at bounding box center [603, 295] width 1206 height 423
click at [99, 29] on link "Feedback" at bounding box center [86, 22] width 58 height 23
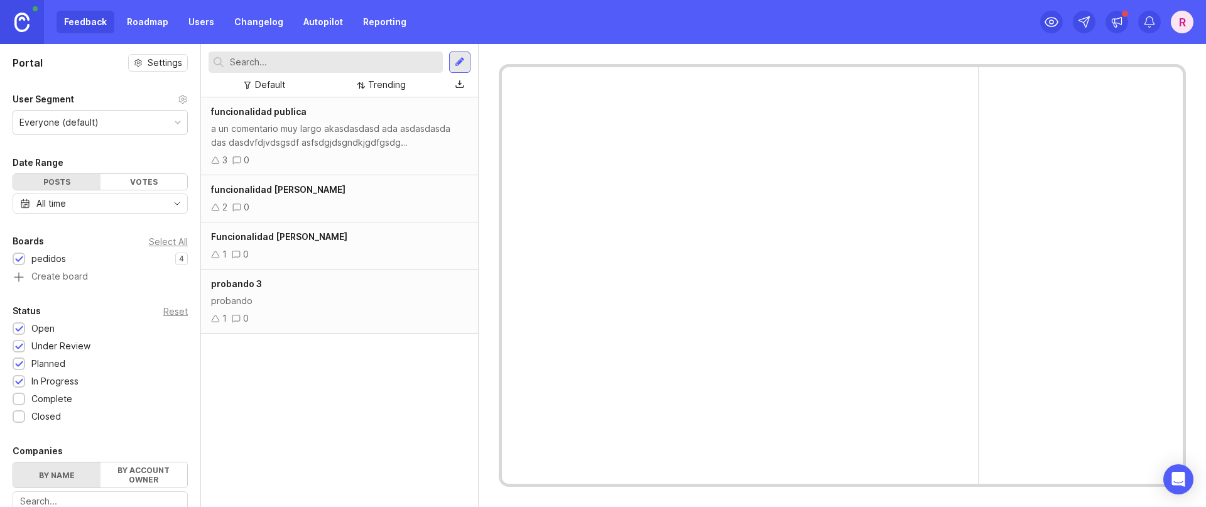
click at [310, 201] on div "2 0" at bounding box center [339, 207] width 257 height 14
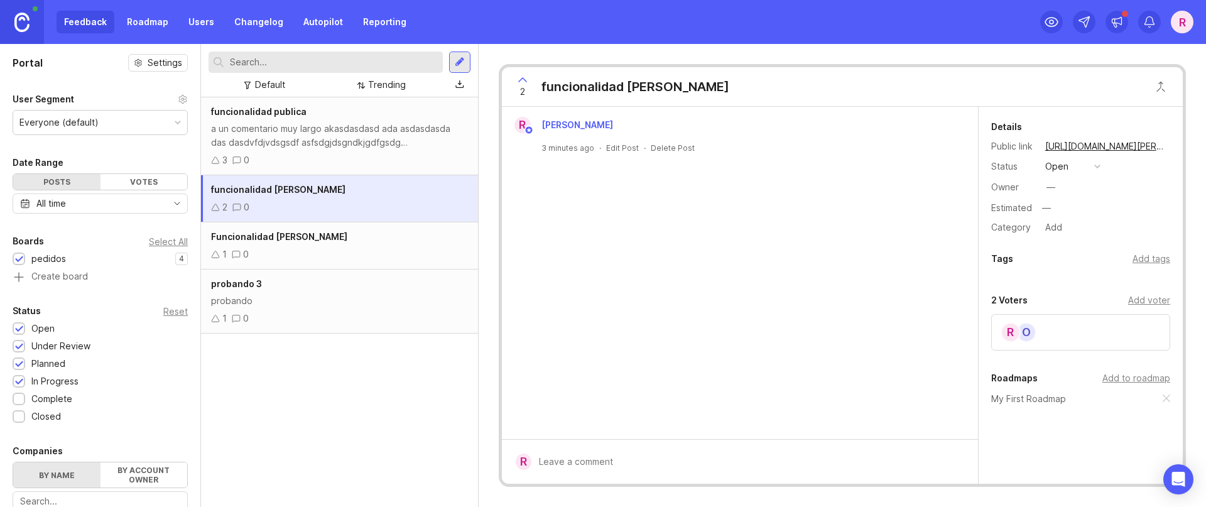
click at [1144, 296] on div "Add voter" at bounding box center [1149, 300] width 42 height 14
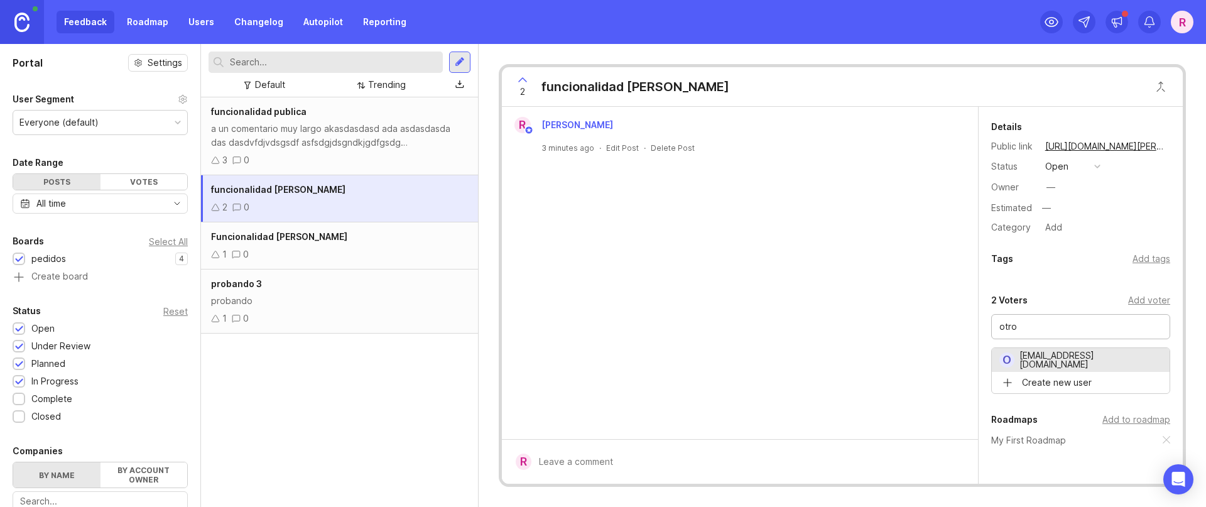
type input "[EMAIL_ADDRESS][DOMAIN_NAME]"
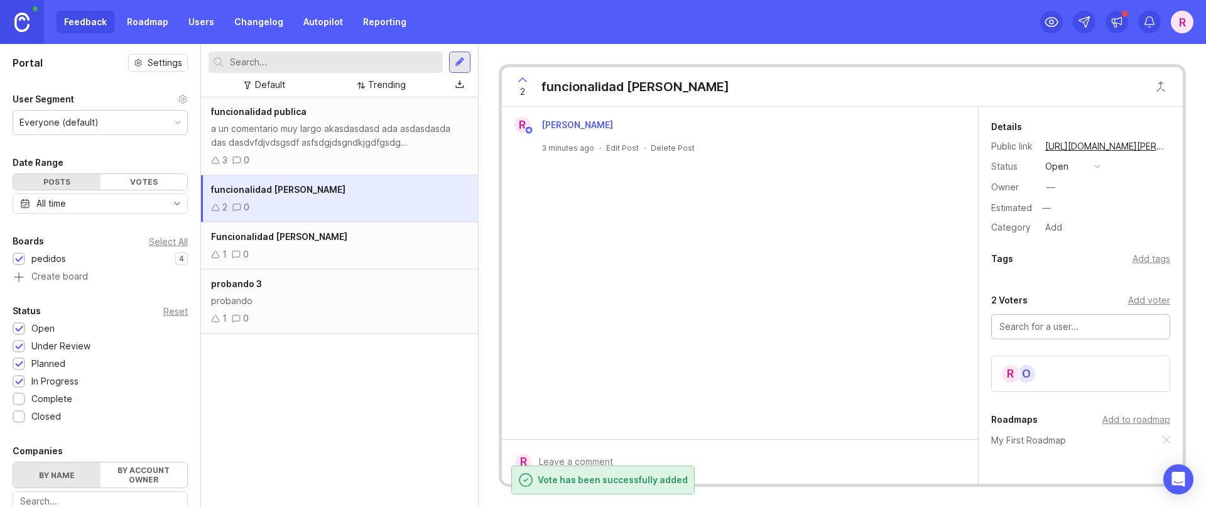
click at [689, 455] on div at bounding box center [748, 462] width 435 height 24
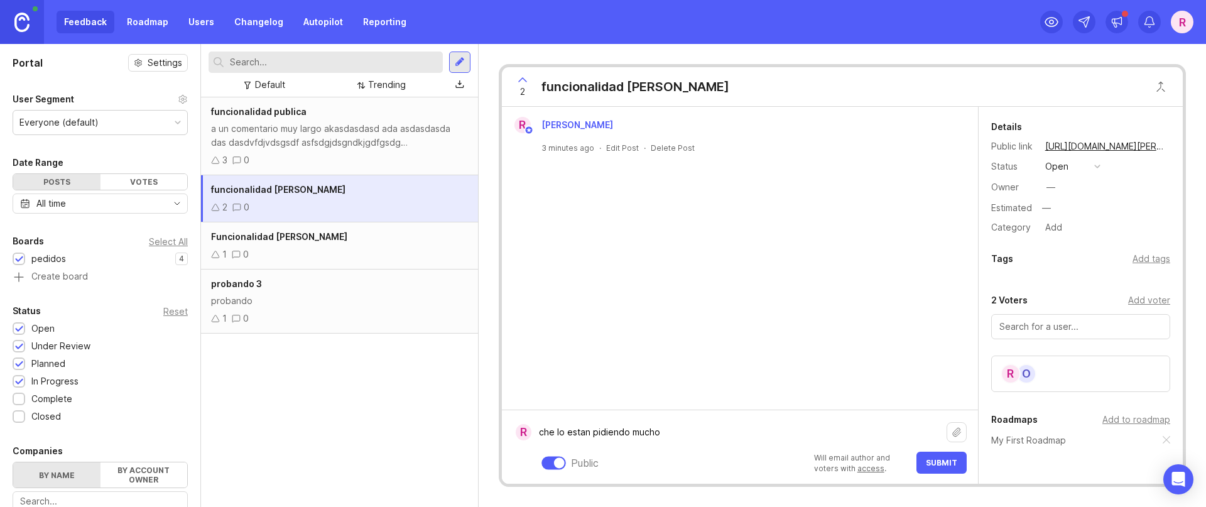
type textarea "che lo estan pidiendo mucho"
click at [953, 474] on form "R che lo estan pidiendo mucho che lo estan pidiendo mucho Public Will email aut…" at bounding box center [740, 447] width 476 height 74
click at [954, 467] on button "Submit" at bounding box center [941, 463] width 50 height 22
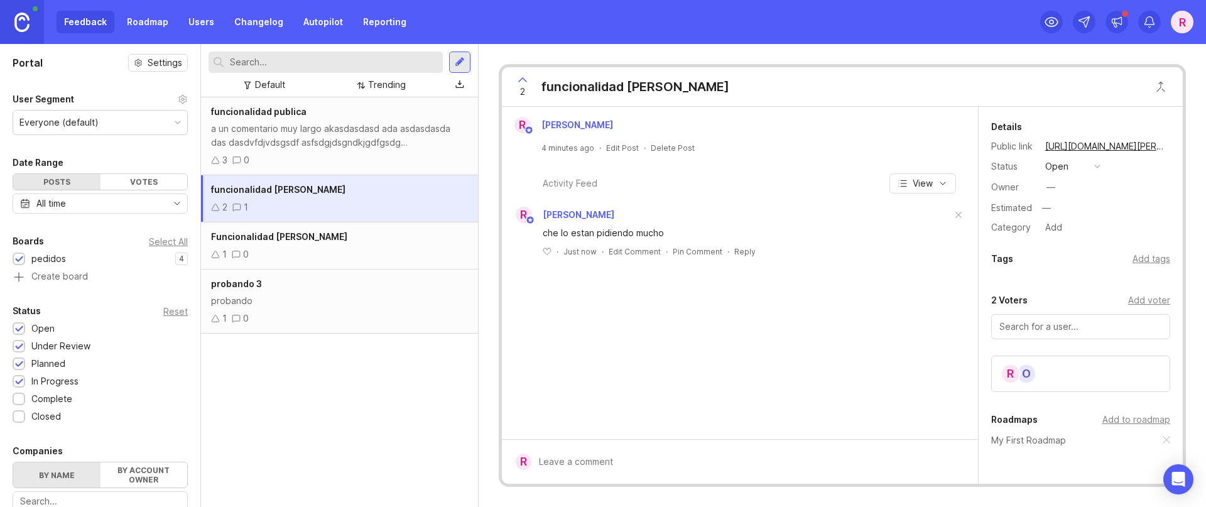
click at [452, 60] on div at bounding box center [459, 62] width 21 height 21
click at [1055, 14] on icon at bounding box center [1051, 21] width 15 height 15
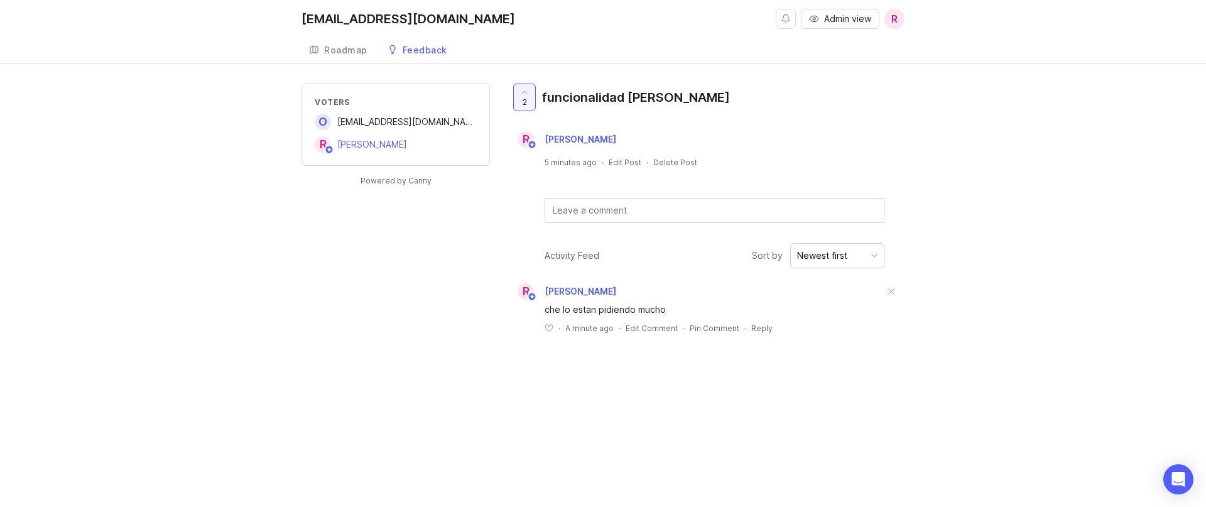
click at [1053, 24] on div "gatis56185@bllibl.com Admin view R Create Roadmap Feedback pedidos" at bounding box center [603, 31] width 1206 height 63
drag, startPoint x: 327, startPoint y: 332, endPoint x: 374, endPoint y: 297, distance: 58.4
click at [327, 332] on div "Voters o otro@otro.com R Roman Baccifaba Powered by Canny 2 funcionalidad marce…" at bounding box center [602, 219] width 603 height 270
drag, startPoint x: 992, startPoint y: 119, endPoint x: 812, endPoint y: 106, distance: 180.1
click at [992, 119] on div "Voters o otro@otro.com R Roman Baccifaba Powered by Canny 2 funcionalidad marce…" at bounding box center [603, 219] width 1206 height 270
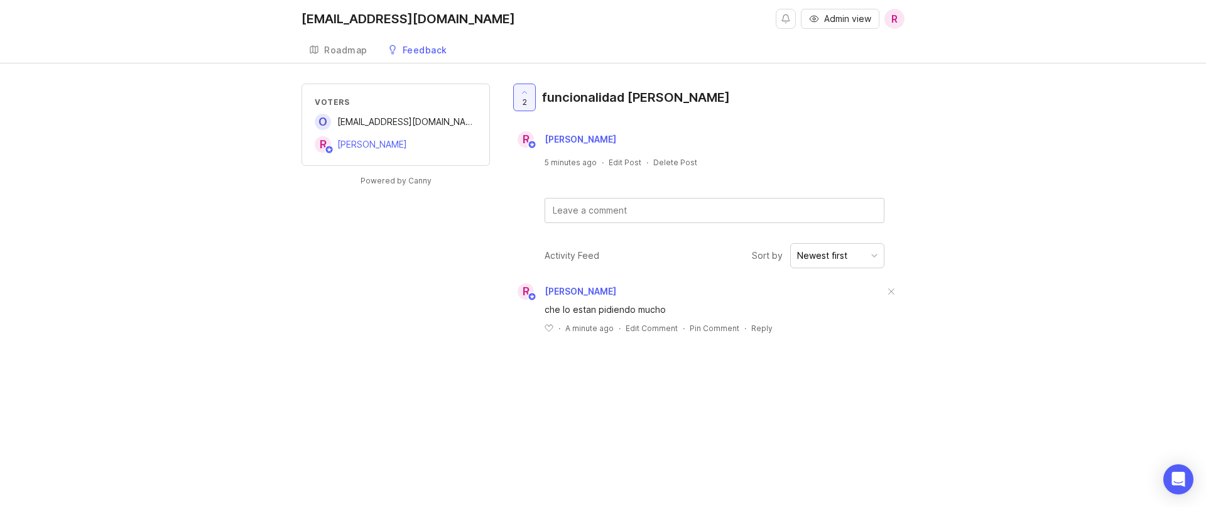
click at [439, 53] on div "Feedback" at bounding box center [425, 50] width 45 height 9
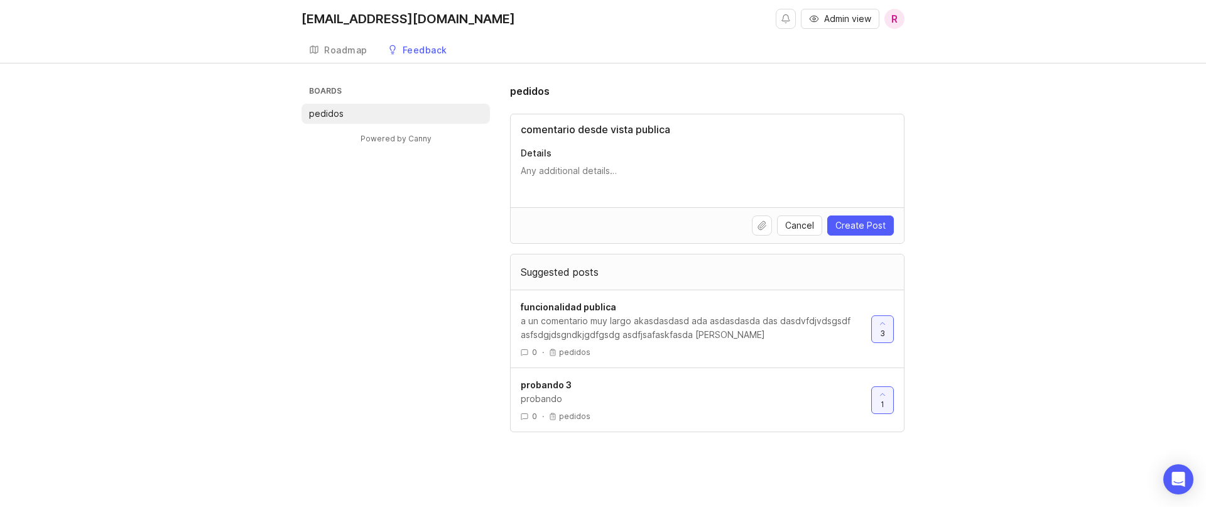
type input "comentario desde vista publica"
type textarea "un detalle"
click at [886, 219] on button "Create Post" at bounding box center [860, 225] width 67 height 20
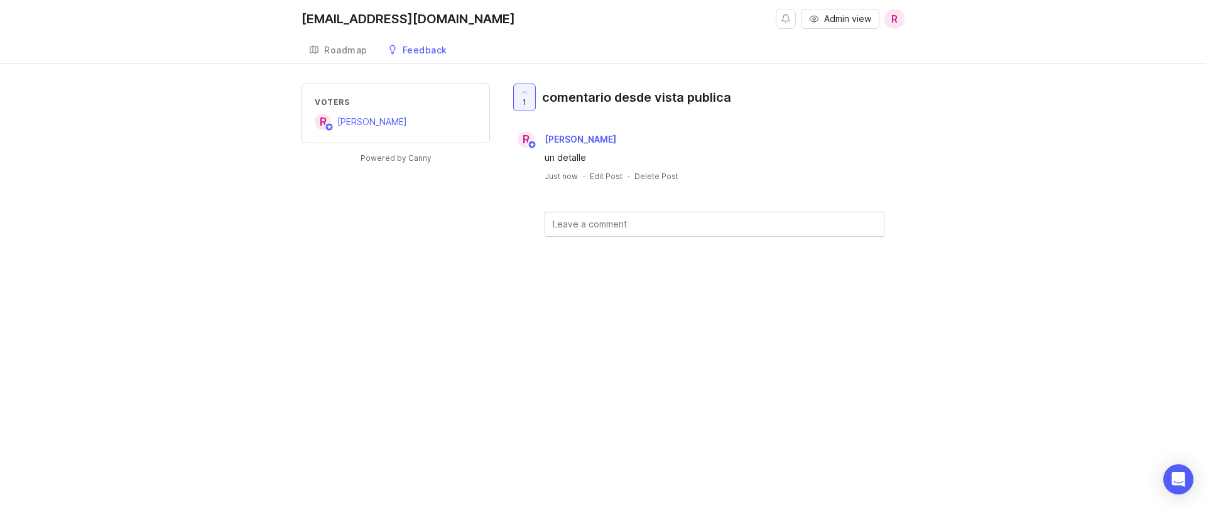
click at [418, 52] on div "Feedback" at bounding box center [425, 50] width 45 height 9
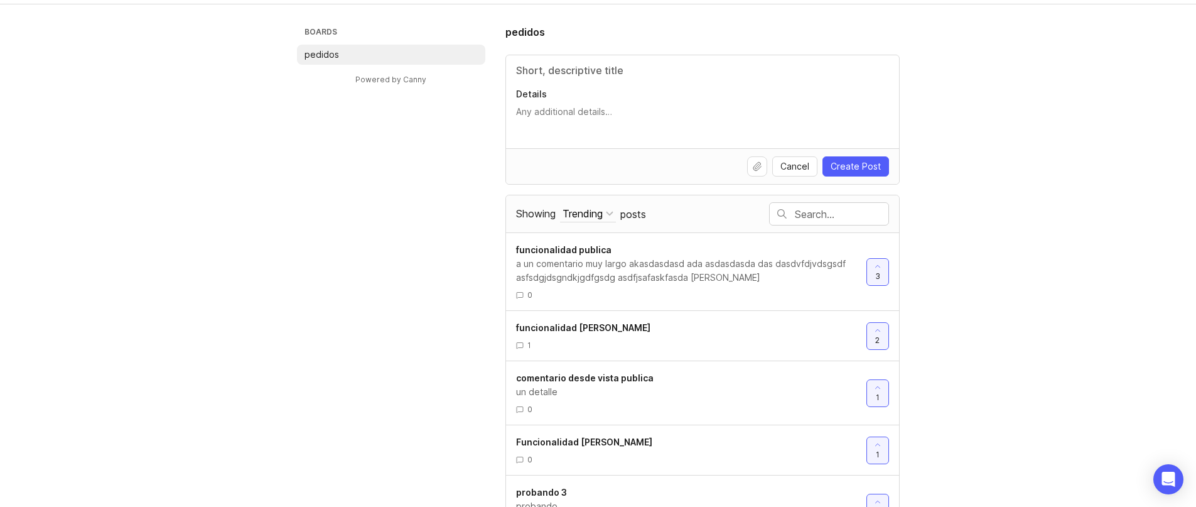
scroll to position [98, 0]
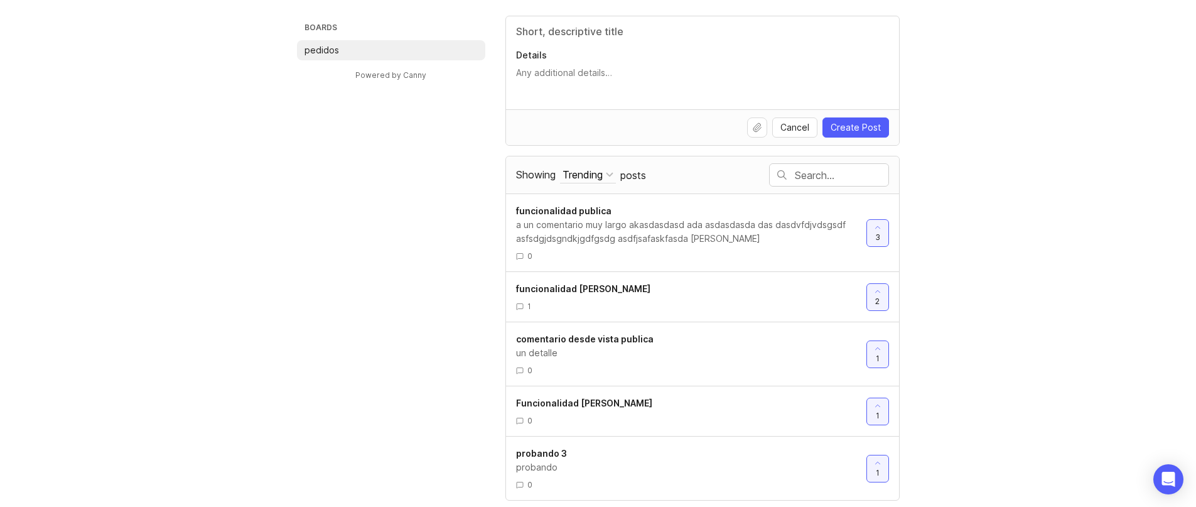
click at [573, 30] on input "Title" at bounding box center [702, 31] width 373 height 15
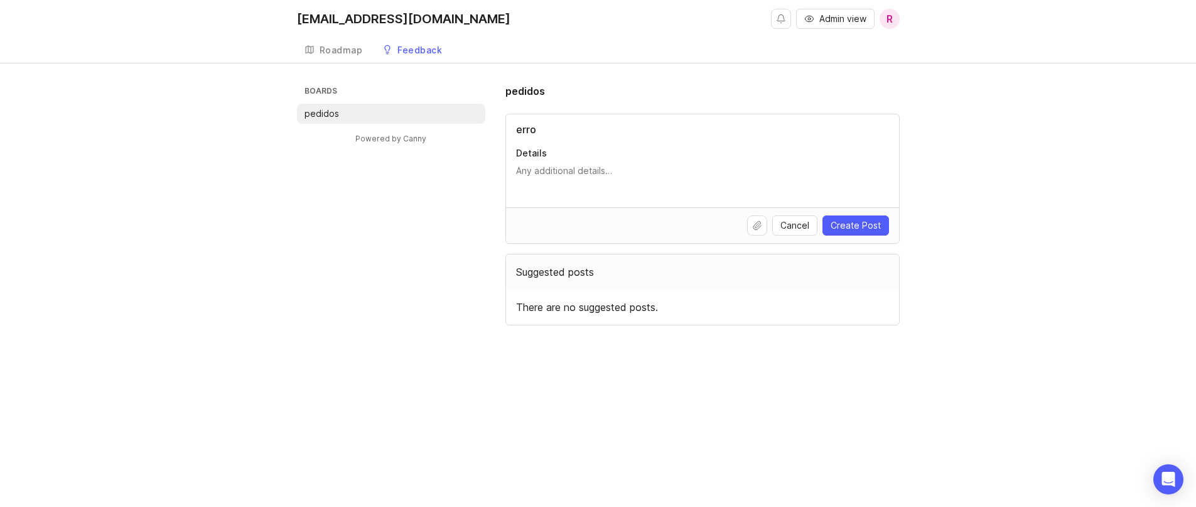
scroll to position [0, 0]
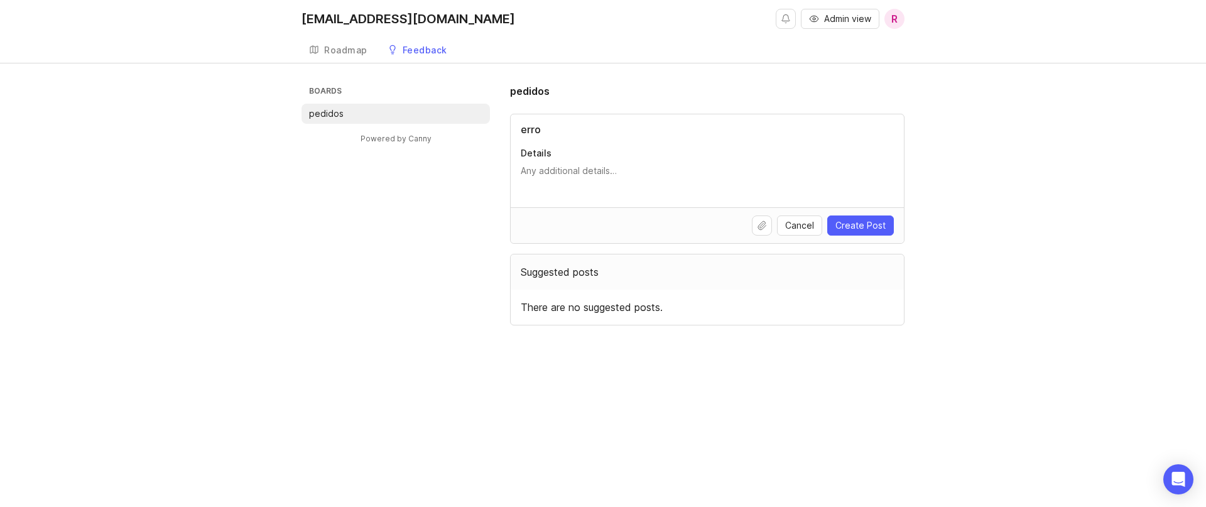
click at [568, 126] on input "erro" at bounding box center [707, 129] width 373 height 15
paste input "No puedo cobrar a través de QR en [GEOGRAPHIC_DATA]"
type input "No puedo cobrar a través de QR en [GEOGRAPHIC_DATA]"
click at [604, 180] on textarea "Details" at bounding box center [707, 177] width 373 height 25
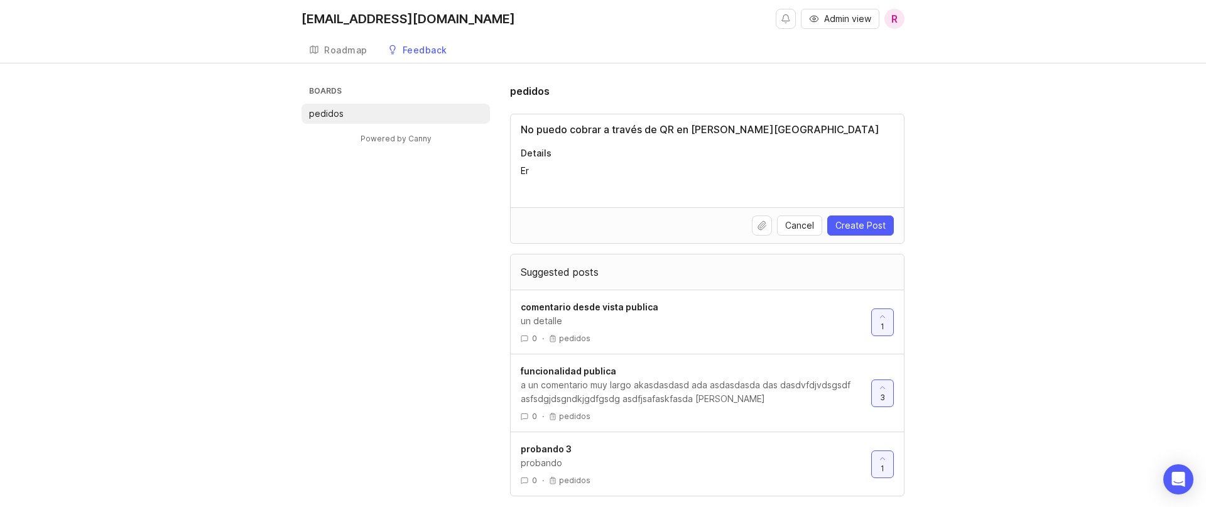
type textarea "E"
type textarea "este es un error bla bla bla"
click at [855, 234] on button "Create Post" at bounding box center [860, 225] width 67 height 20
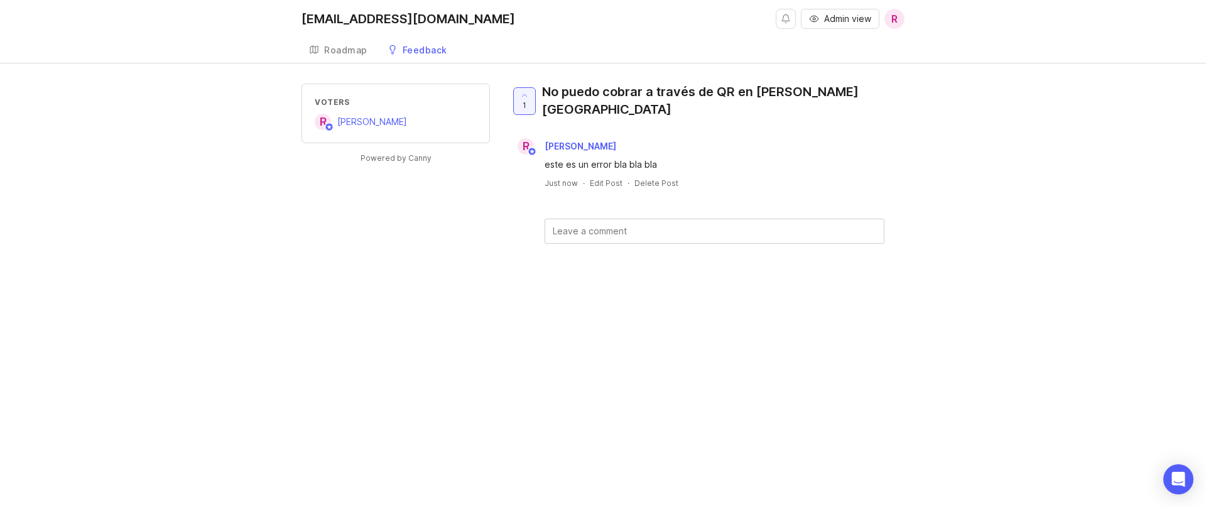
click at [426, 51] on div "Feedback" at bounding box center [425, 50] width 45 height 9
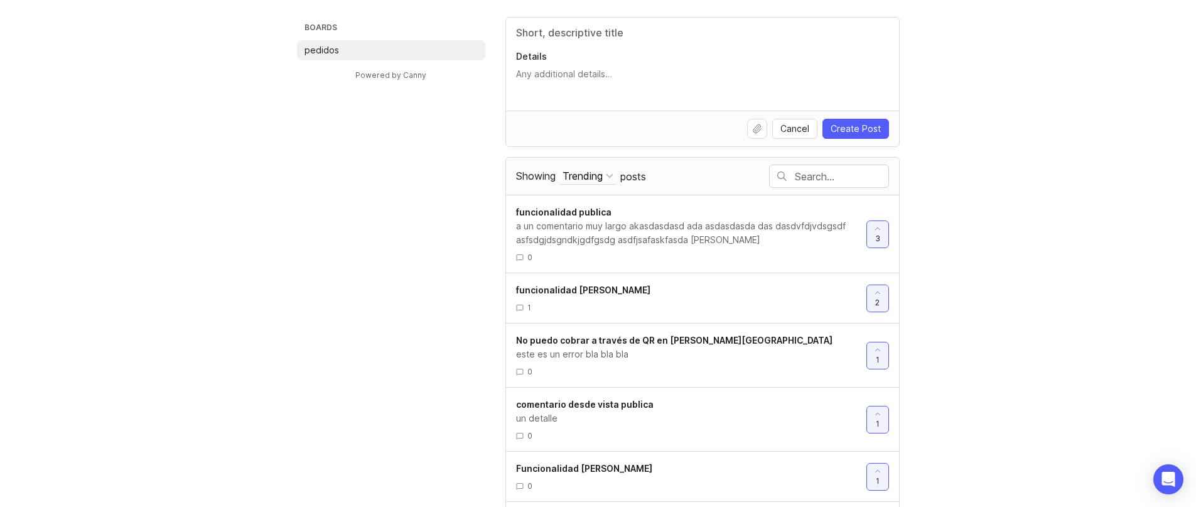
scroll to position [96, 0]
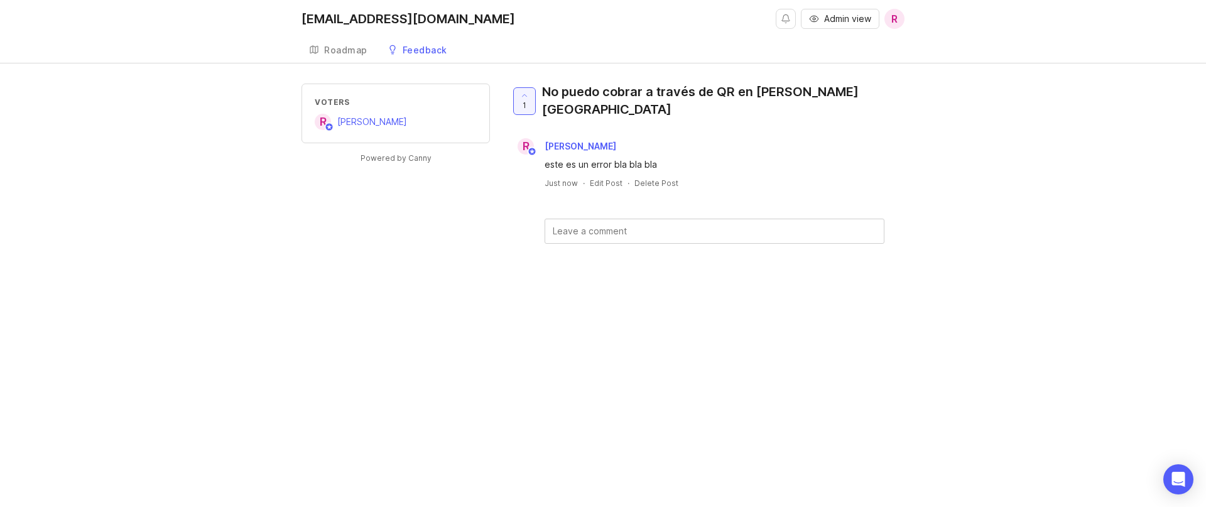
click at [343, 42] on link "Roadmap" at bounding box center [337, 51] width 73 height 26
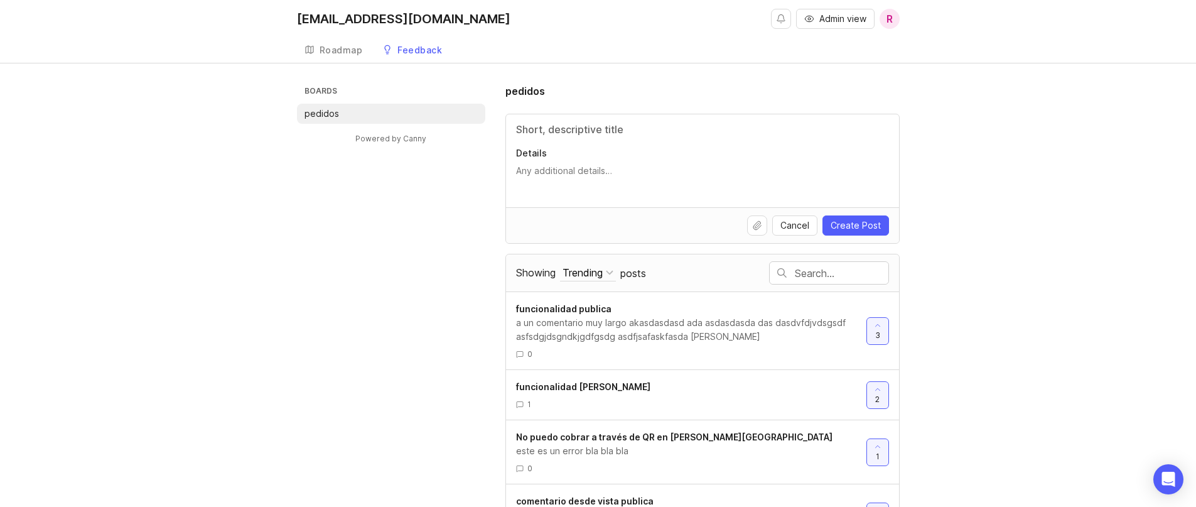
click at [423, 41] on link "Feedback" at bounding box center [412, 51] width 75 height 26
click at [322, 288] on div "Boards pedidos Powered by Canny pedidos Details Cancel Create Post Showing Tren…" at bounding box center [598, 373] width 603 height 579
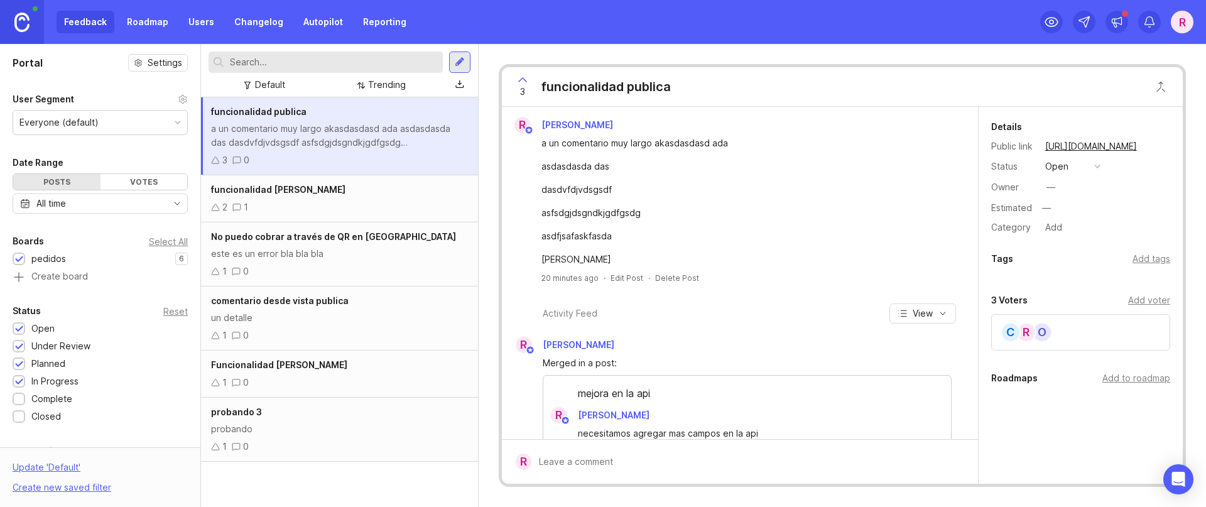
click at [379, 249] on div "este es un error bla bla bla" at bounding box center [339, 254] width 257 height 14
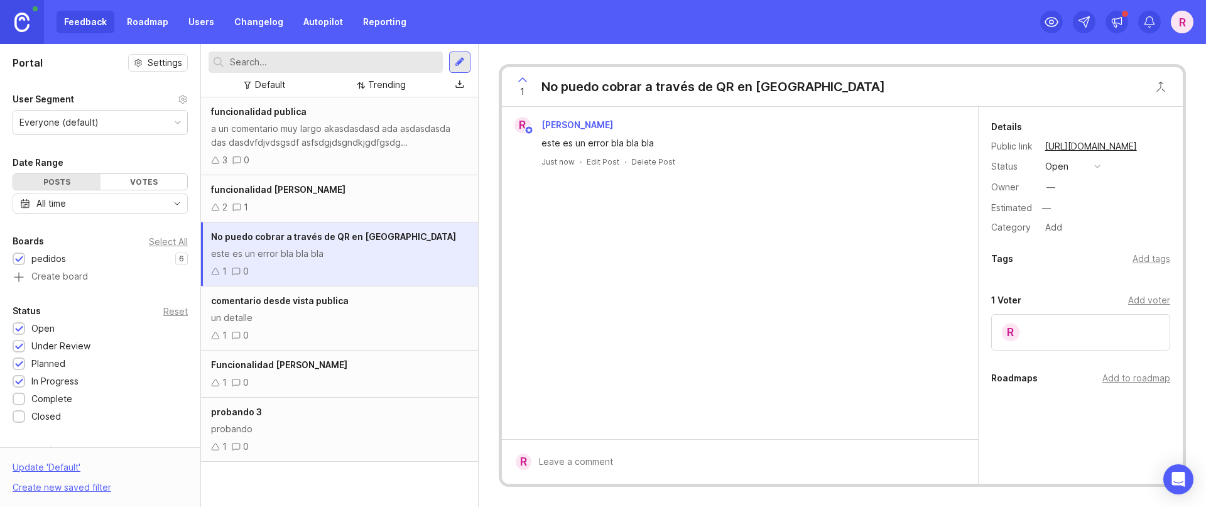
click at [1145, 303] on div "Add voter" at bounding box center [1149, 300] width 42 height 14
type input "t"
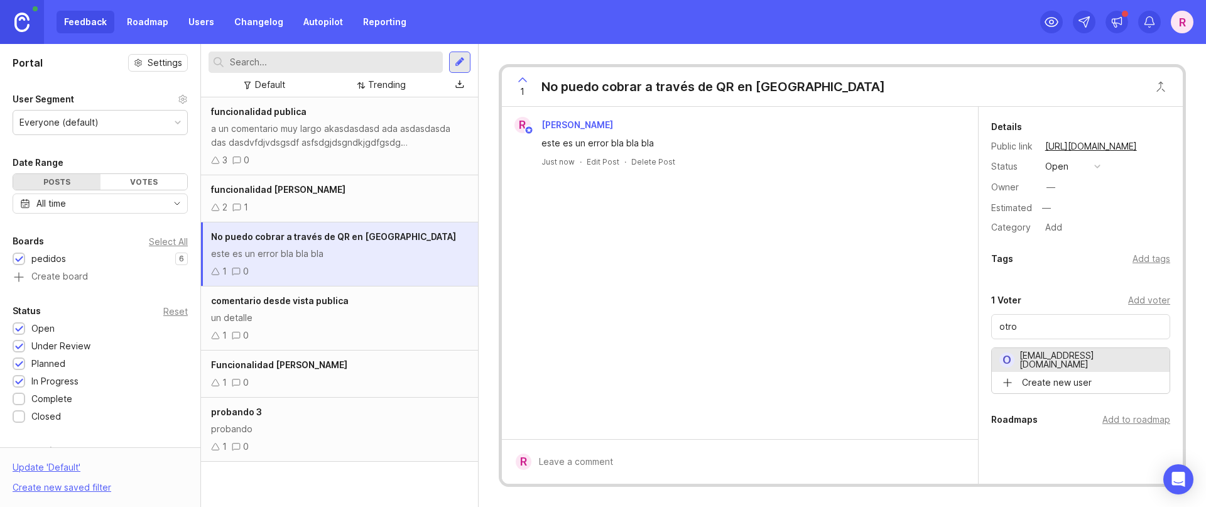
type input "[EMAIL_ADDRESS][DOMAIN_NAME]"
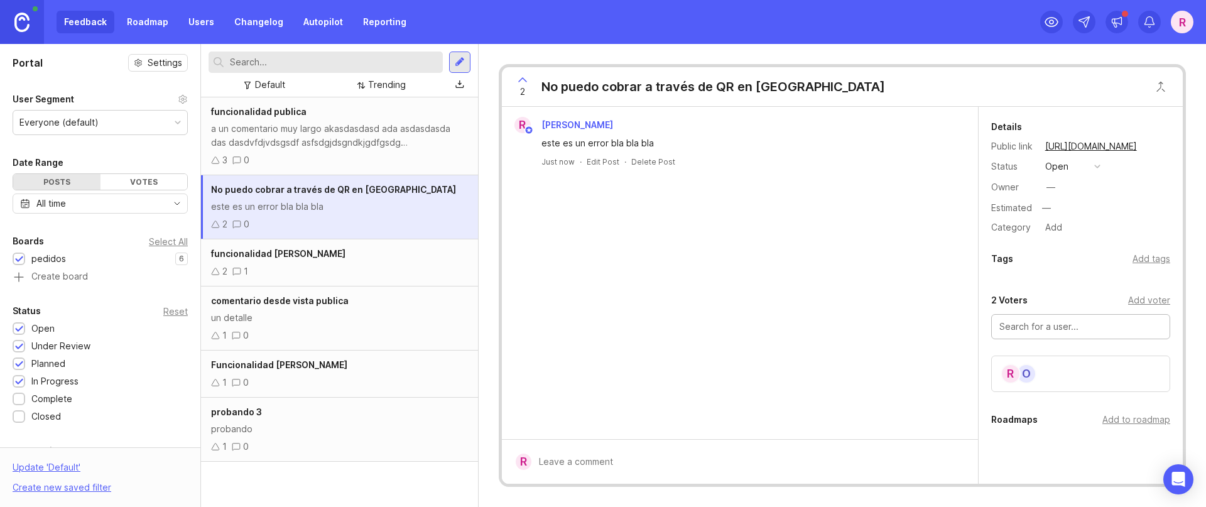
click at [146, 19] on link "Roadmap" at bounding box center [147, 22] width 57 height 23
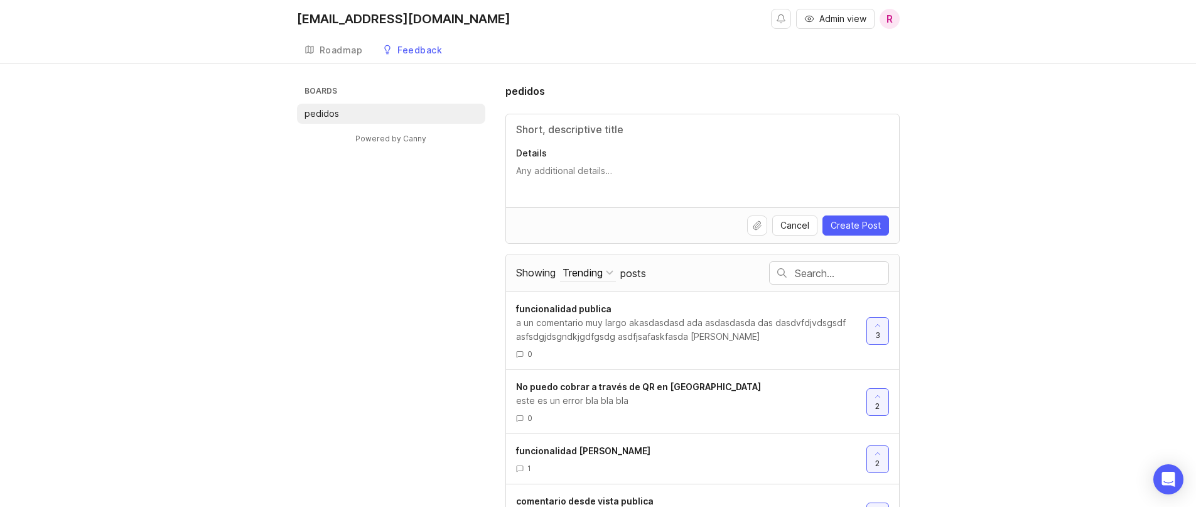
scroll to position [46, 0]
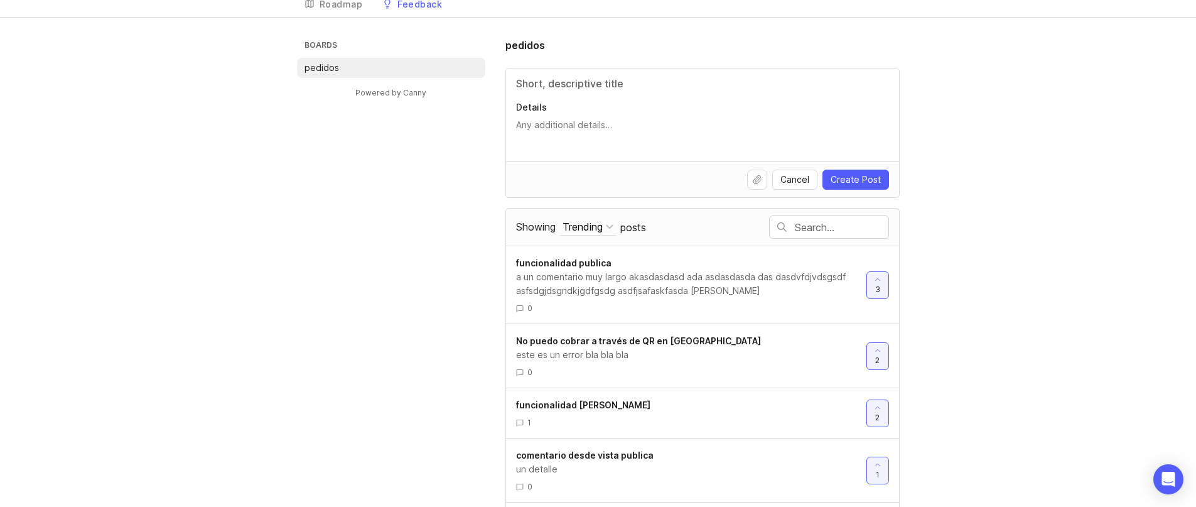
click at [818, 354] on div "este es un error bla bla bla" at bounding box center [686, 355] width 340 height 14
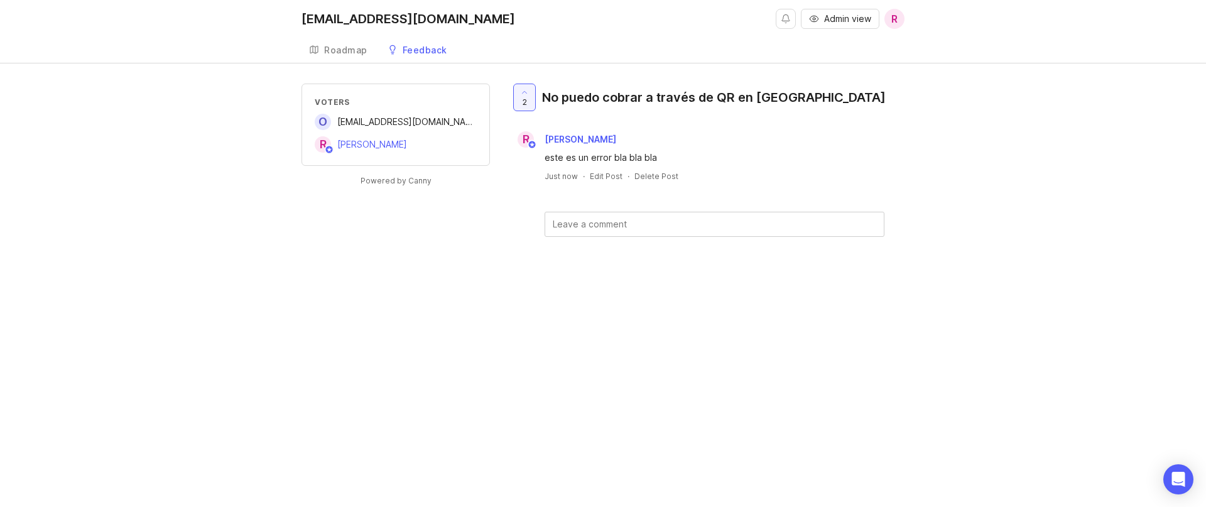
click at [628, 114] on div "2 No puedo cobrar a través de QR en [GEOGRAPHIC_DATA]" at bounding box center [703, 103] width 386 height 38
click at [637, 106] on div "2 No puedo cobrar a través de QR en [GEOGRAPHIC_DATA]" at bounding box center [703, 103] width 386 height 38
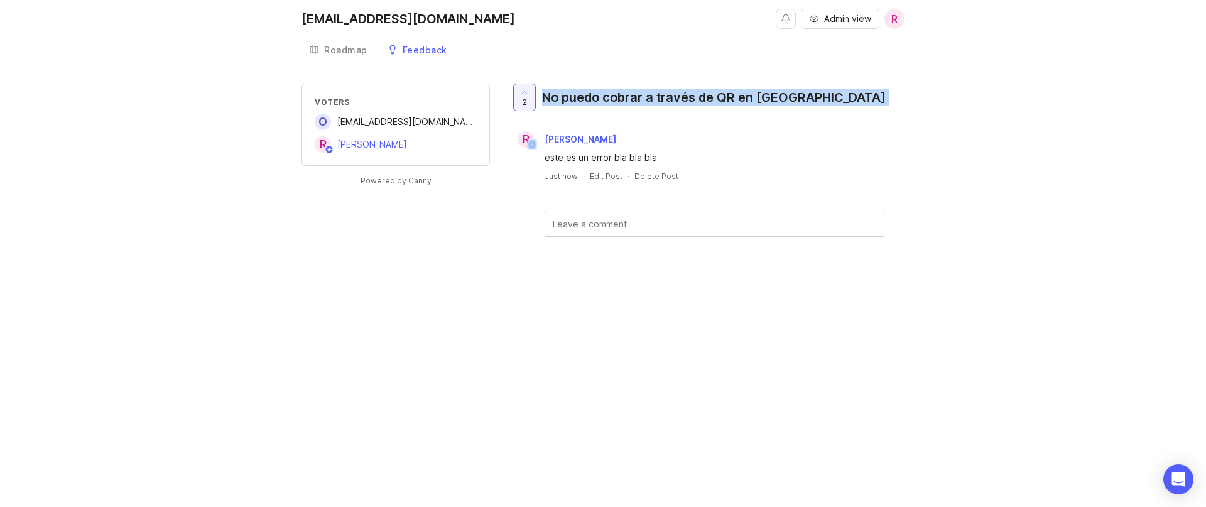
click at [637, 106] on div "2 No puedo cobrar a través de QR en [GEOGRAPHIC_DATA]" at bounding box center [703, 103] width 386 height 38
click at [639, 106] on div "No puedo cobrar a través de QR en [GEOGRAPHIC_DATA]" at bounding box center [714, 98] width 344 height 18
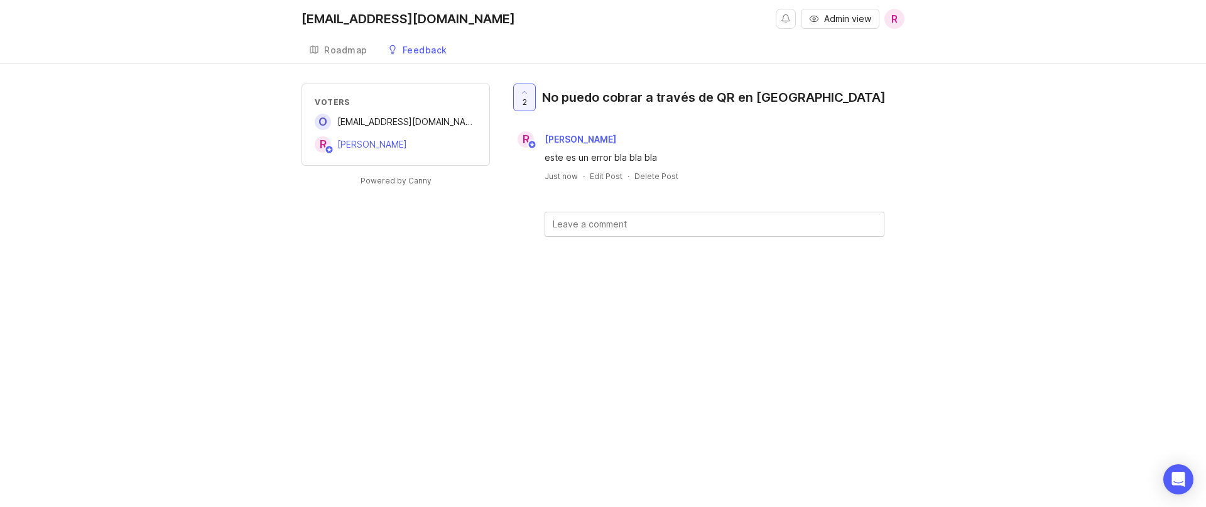
click at [639, 106] on div "No puedo cobrar a través de QR en [GEOGRAPHIC_DATA]" at bounding box center [714, 98] width 344 height 18
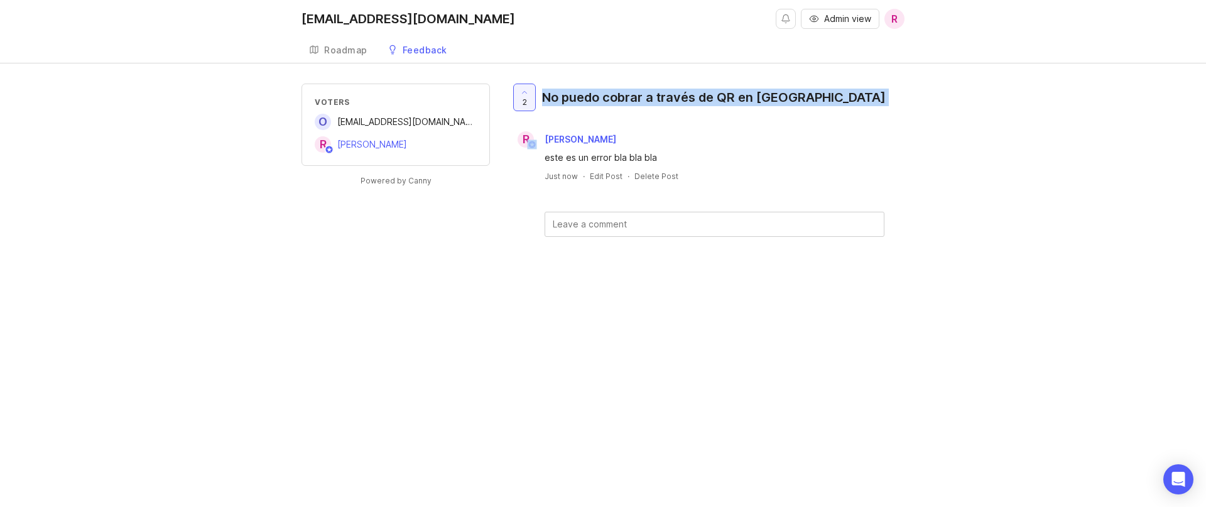
click at [639, 106] on div "No puedo cobrar a través de QR en [GEOGRAPHIC_DATA]" at bounding box center [714, 98] width 344 height 18
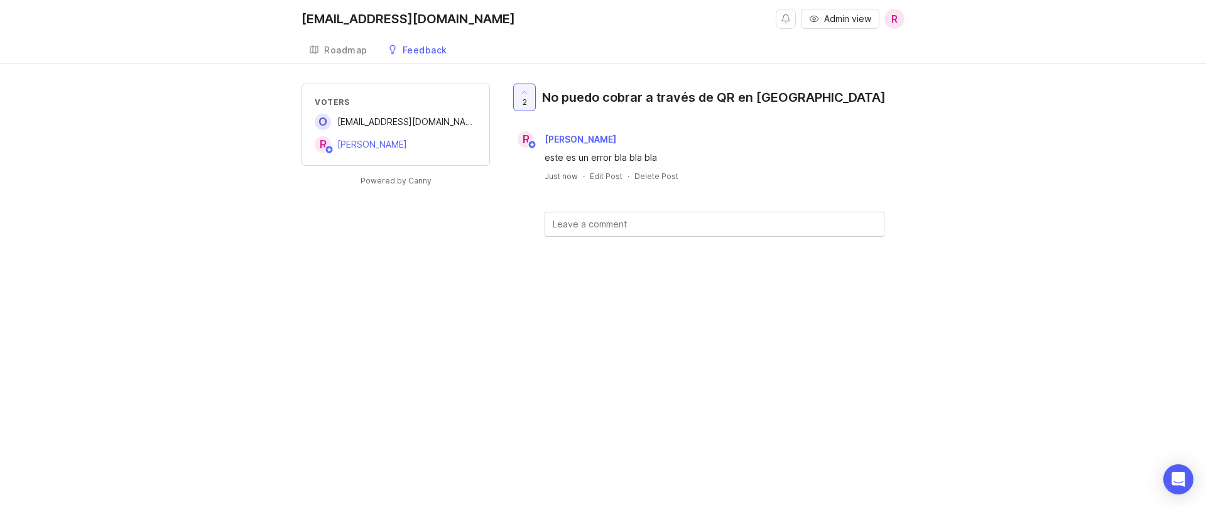
click at [404, 252] on div "Voters o [EMAIL_ADDRESS][DOMAIN_NAME] R [PERSON_NAME] Powered by Canny 2 No pue…" at bounding box center [602, 180] width 603 height 193
click at [418, 57] on link "Feedback" at bounding box center [417, 51] width 75 height 26
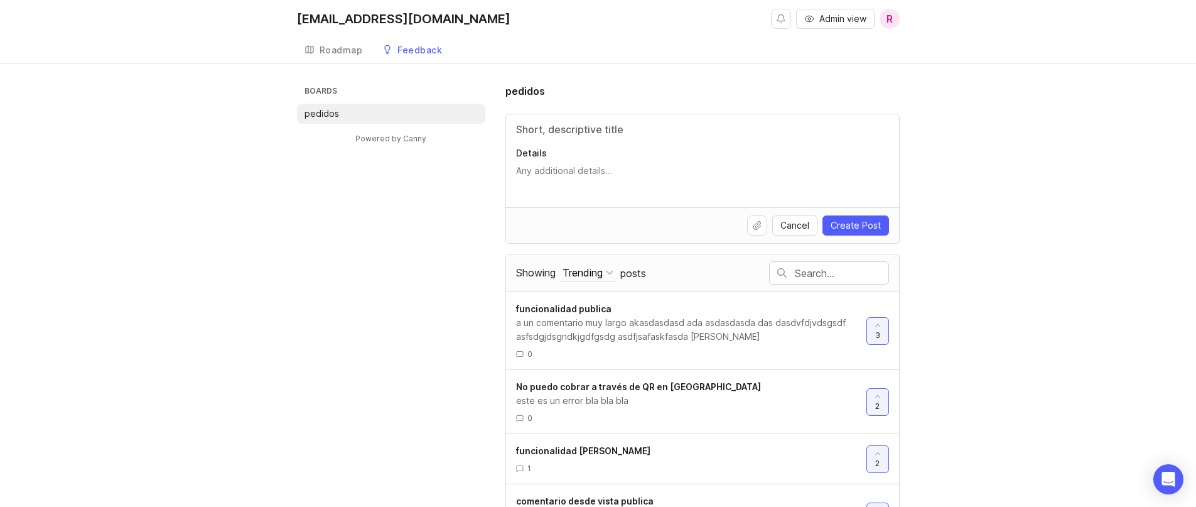
scroll to position [46, 0]
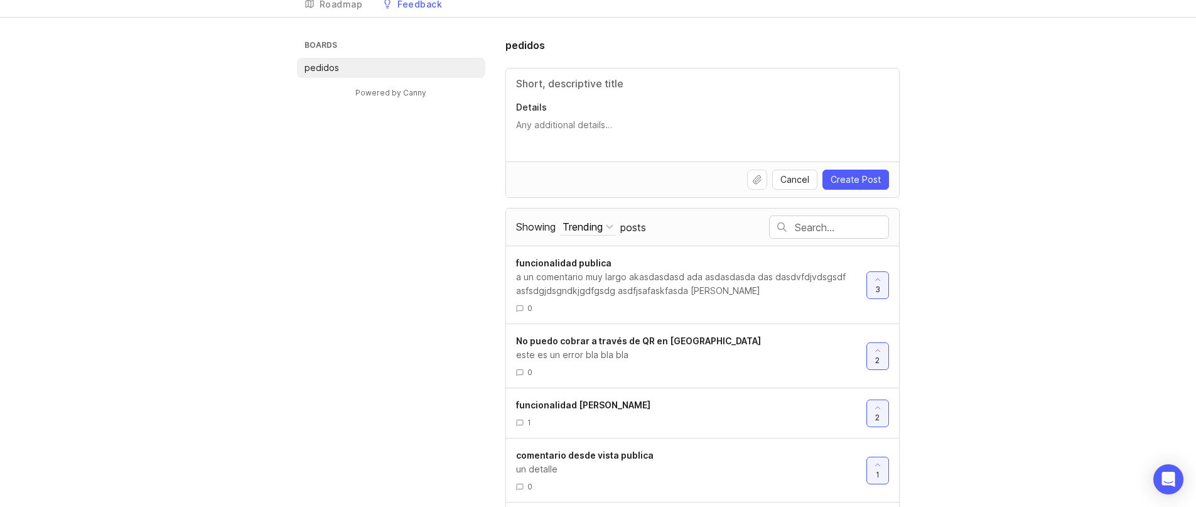
click at [553, 129] on textarea "Details" at bounding box center [702, 131] width 373 height 25
